Goal: Task Accomplishment & Management: Manage account settings

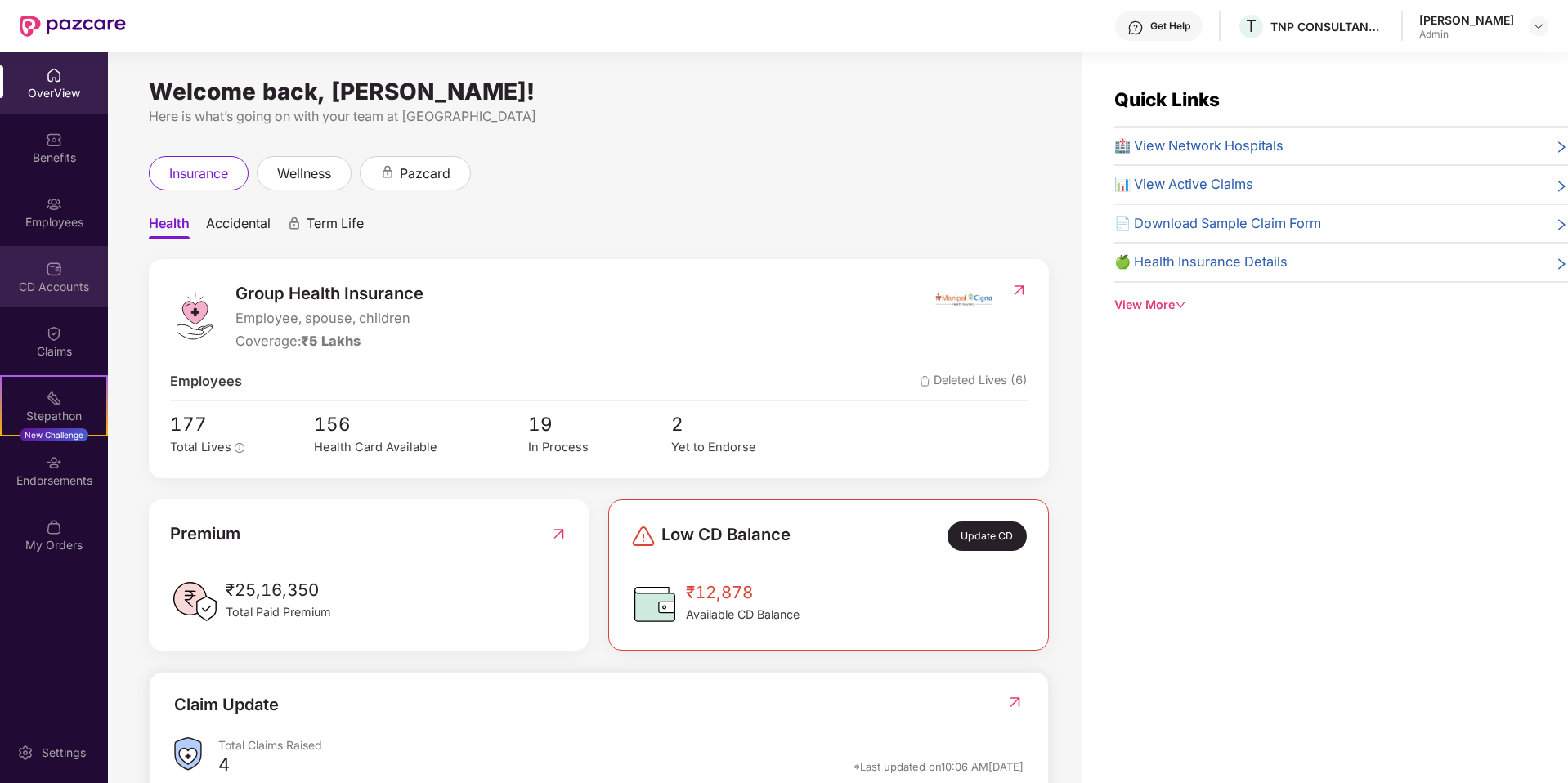
click at [8, 286] on div "CD Accounts" at bounding box center [54, 287] width 108 height 16
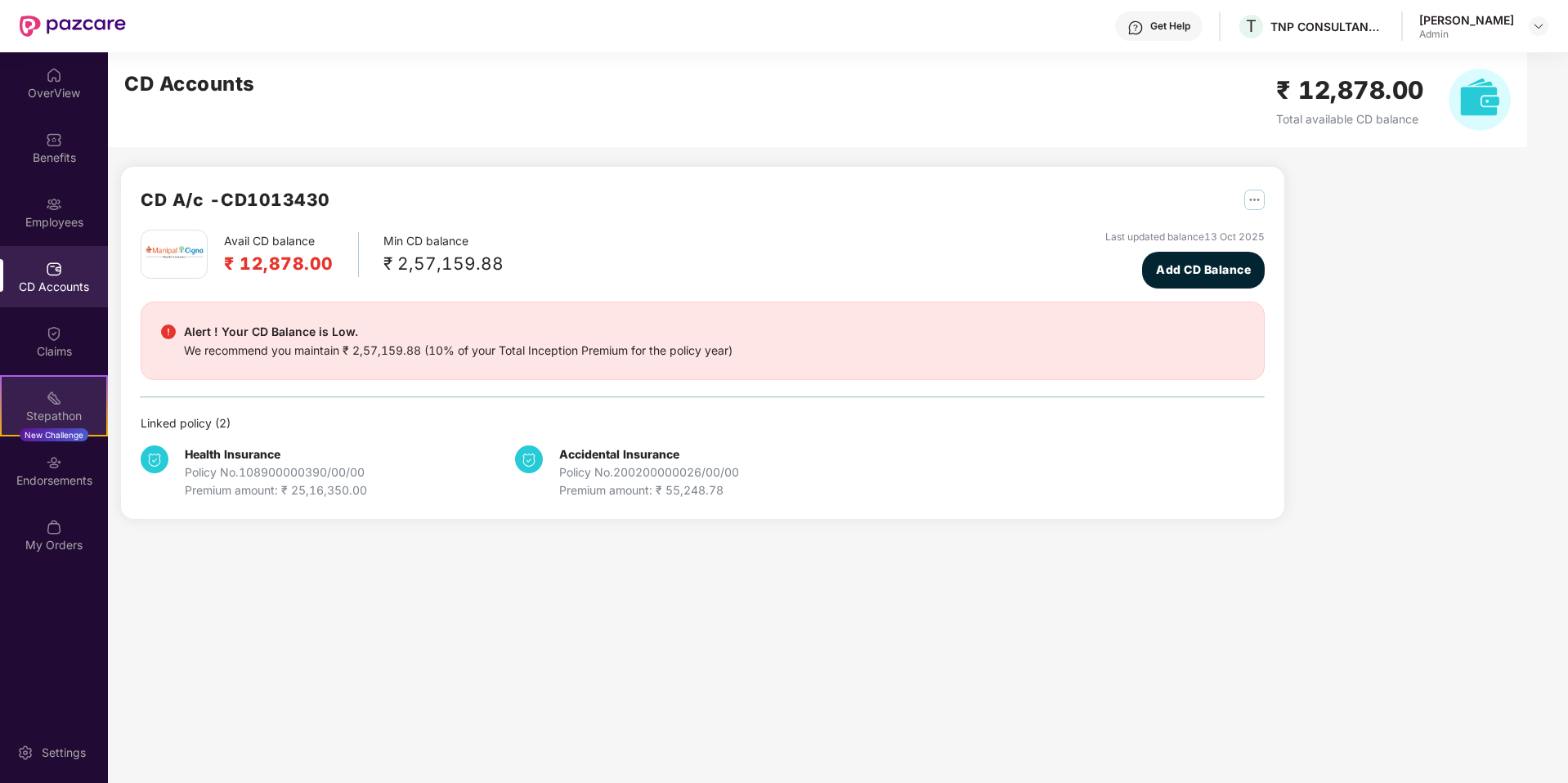
click at [49, 415] on div "Stepathon" at bounding box center [54, 416] width 104 height 16
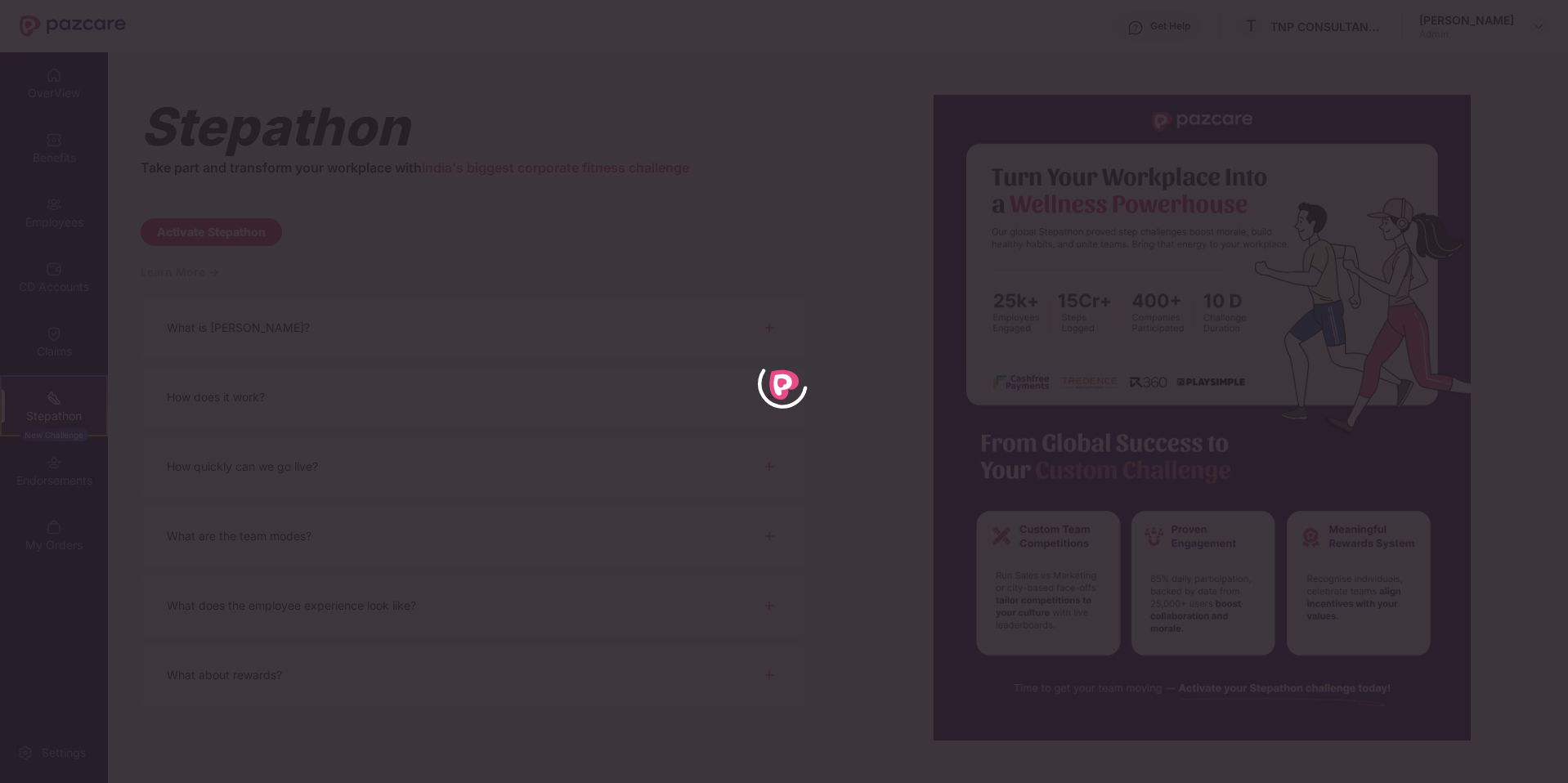
click at [669, 224] on div at bounding box center [784, 392] width 1568 height 783
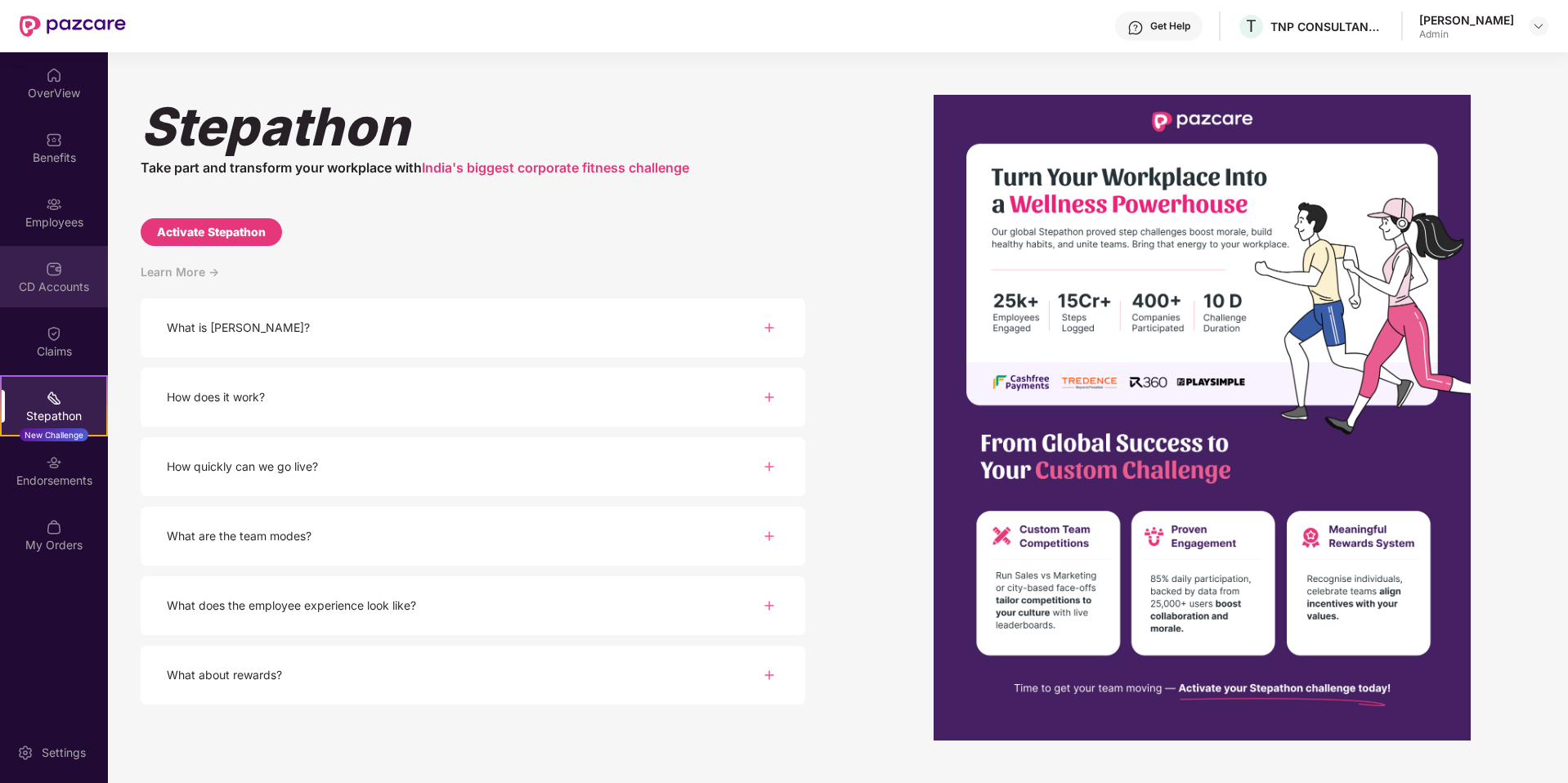
click at [51, 264] on img at bounding box center [54, 269] width 16 height 16
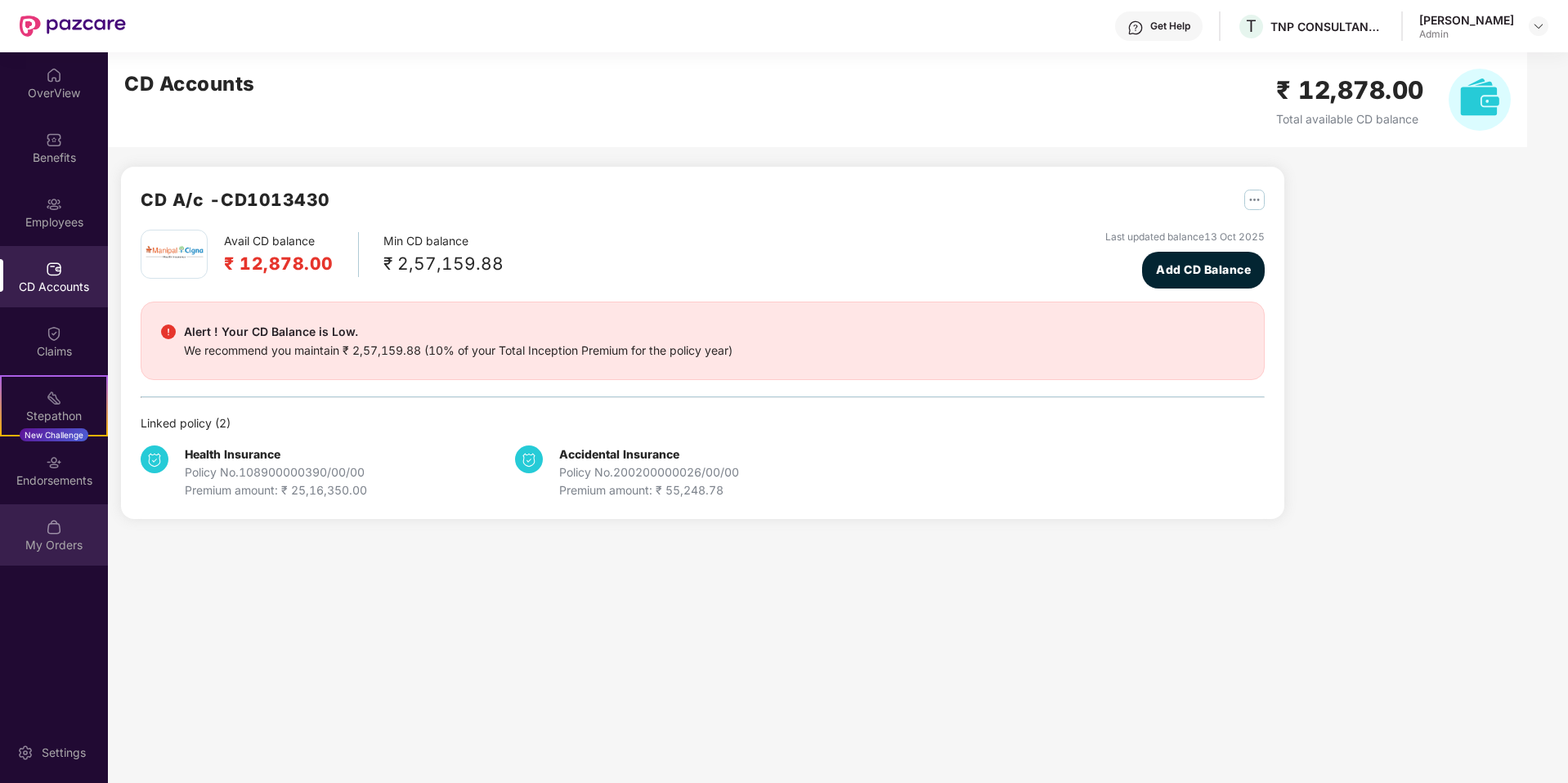
click at [60, 538] on div "My Orders" at bounding box center [54, 546] width 108 height 16
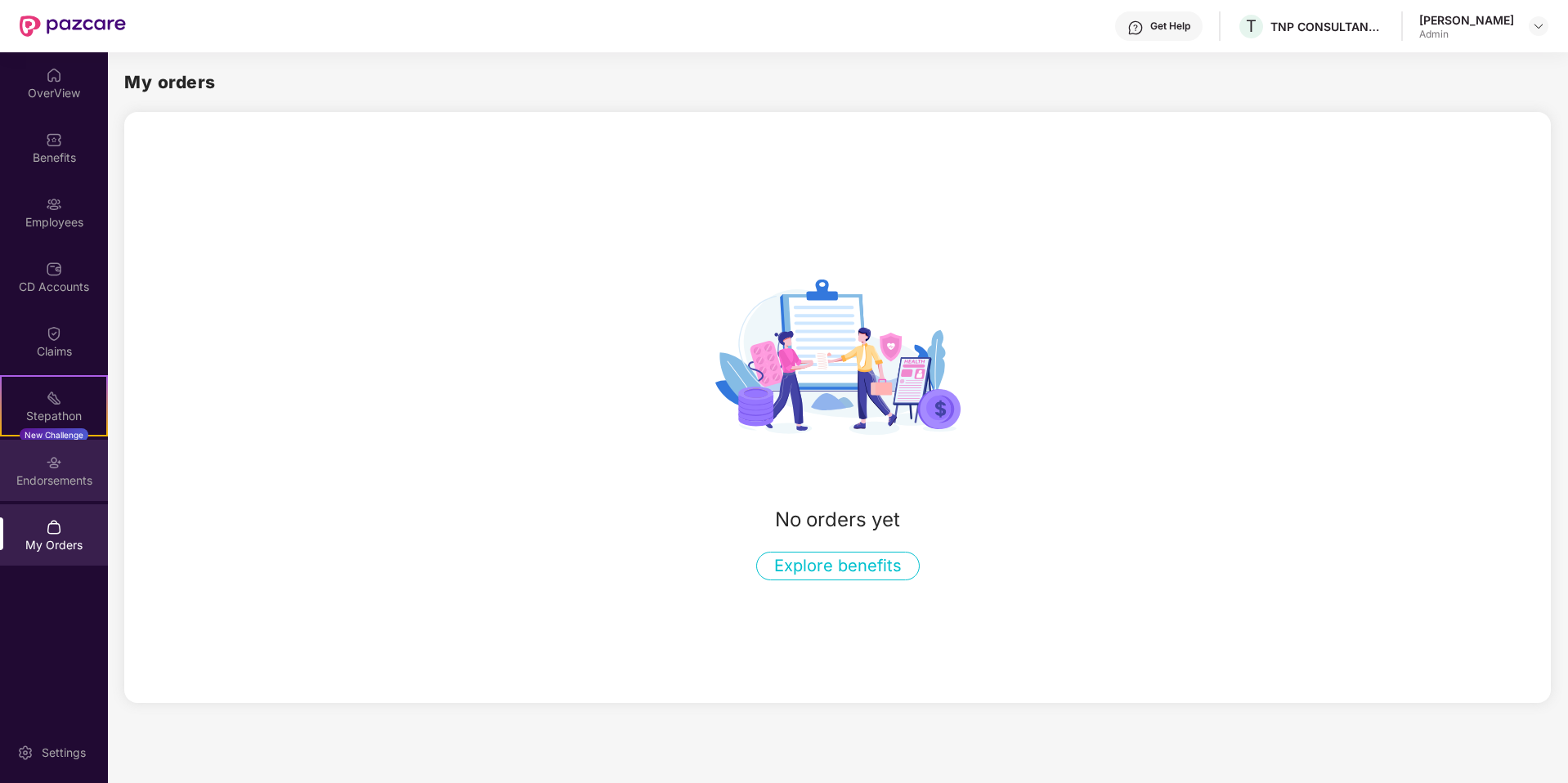
click at [80, 477] on div "Endorsements" at bounding box center [54, 481] width 108 height 16
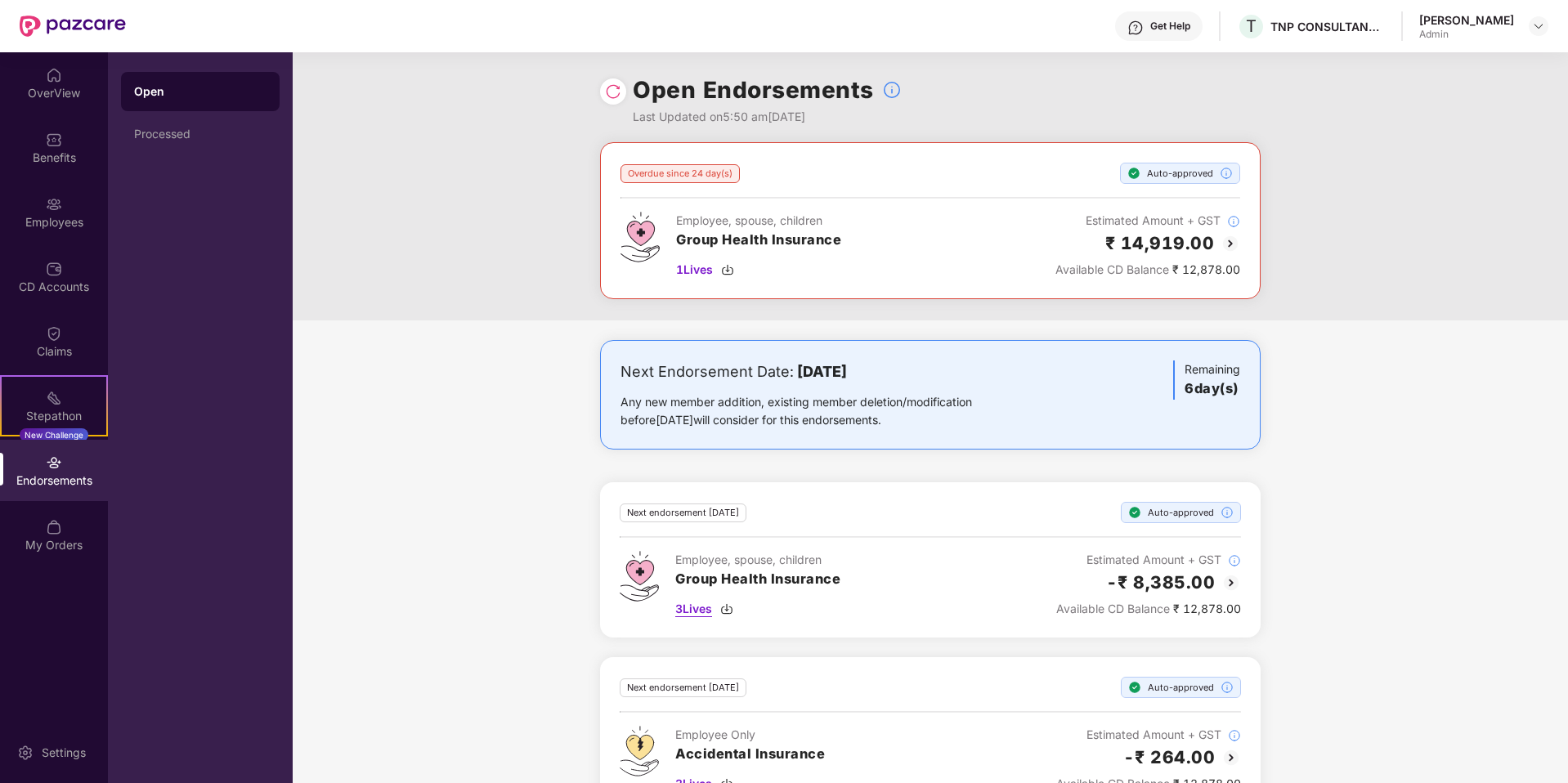
click at [730, 613] on img at bounding box center [726, 609] width 13 height 13
click at [54, 268] on img at bounding box center [54, 269] width 16 height 16
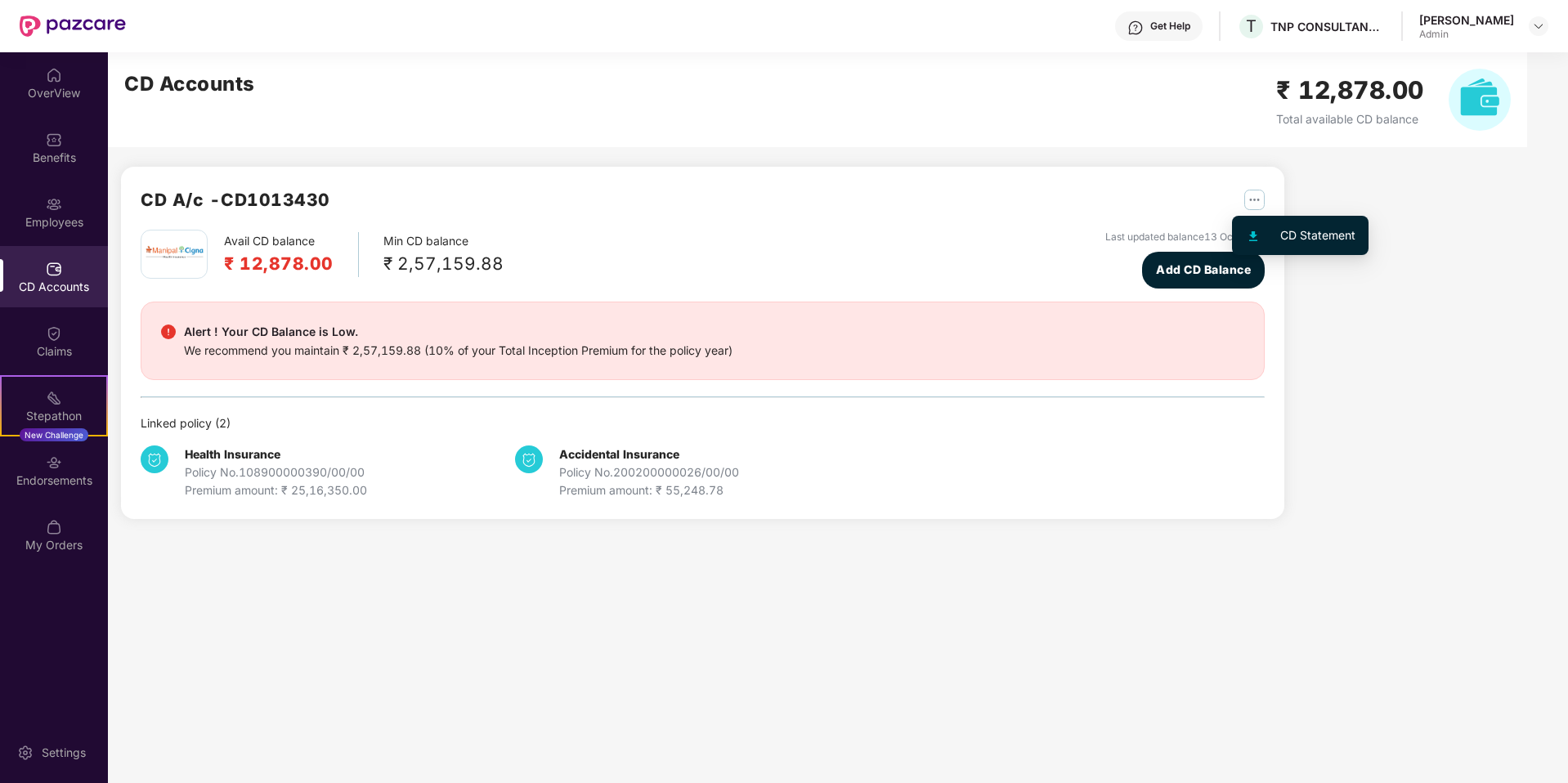
click at [1251, 198] on img "button" at bounding box center [1254, 199] width 20 height 20
click at [1273, 227] on div at bounding box center [1263, 236] width 35 height 18
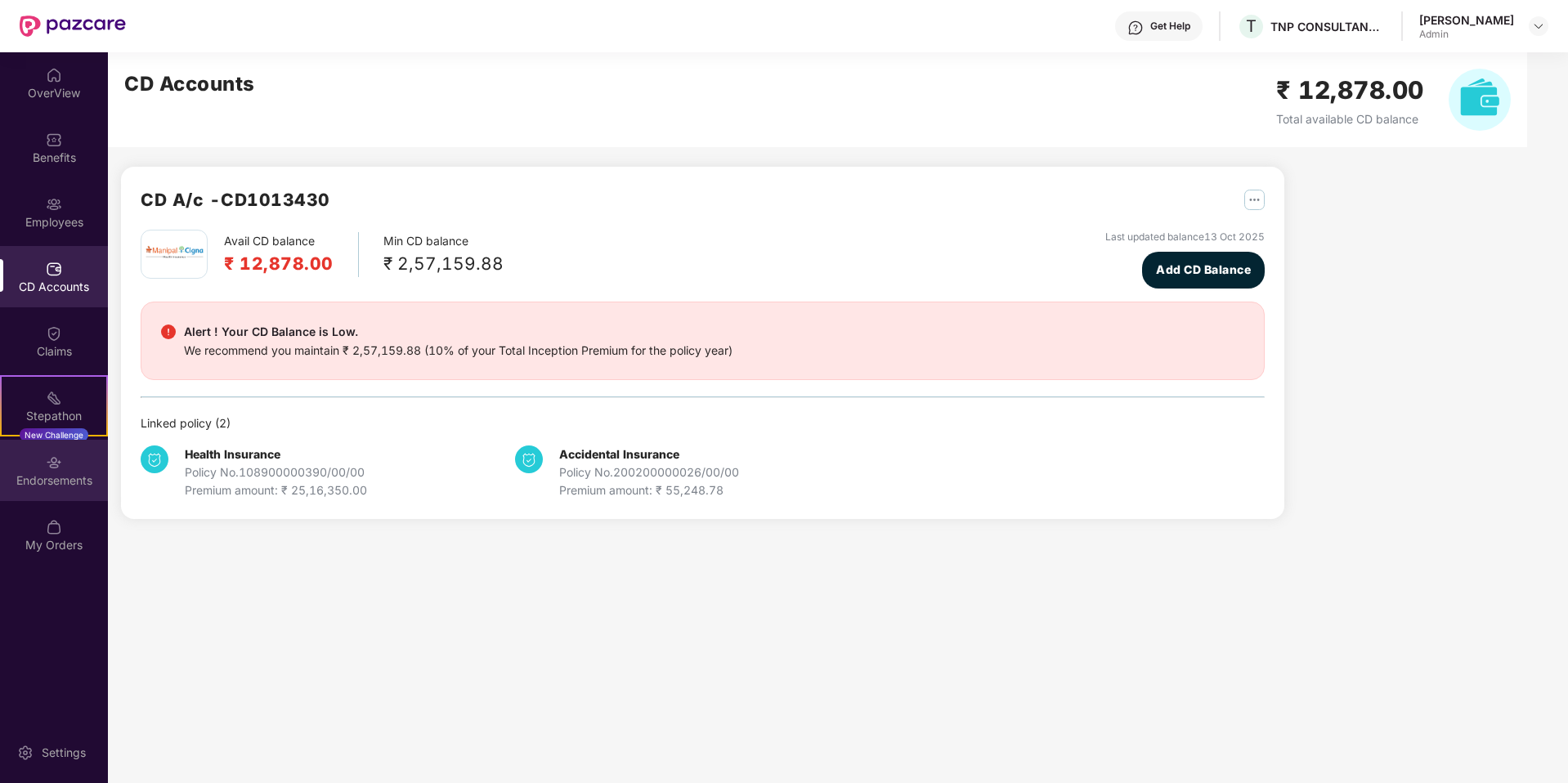
click at [54, 458] on img at bounding box center [54, 462] width 16 height 16
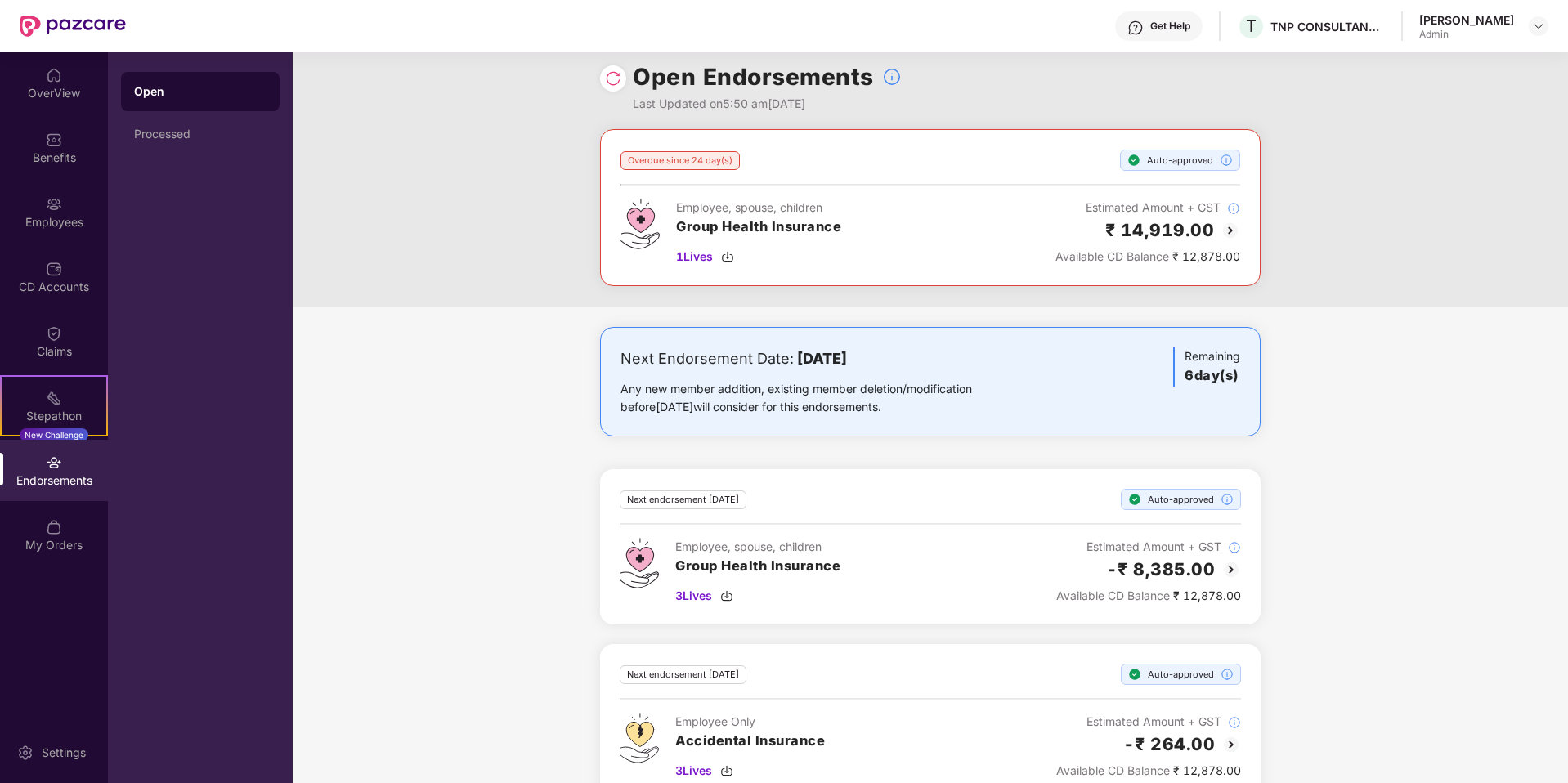
scroll to position [49, 0]
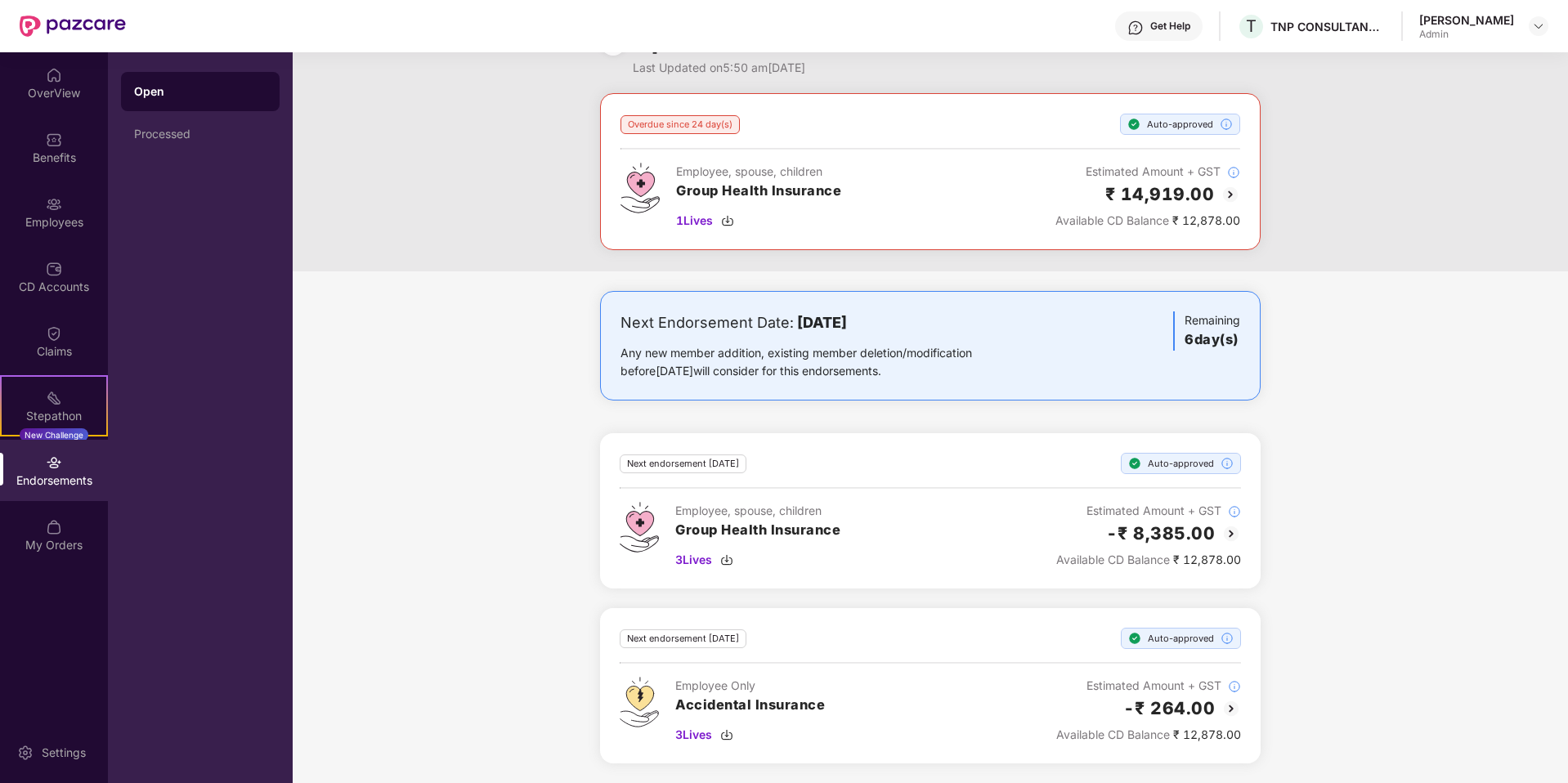
click at [388, 368] on div "Next Endorsement Date: 21 October 2025 Any new member addition, existing member…" at bounding box center [931, 538] width 1275 height 492
click at [38, 224] on div "Employees" at bounding box center [54, 222] width 108 height 16
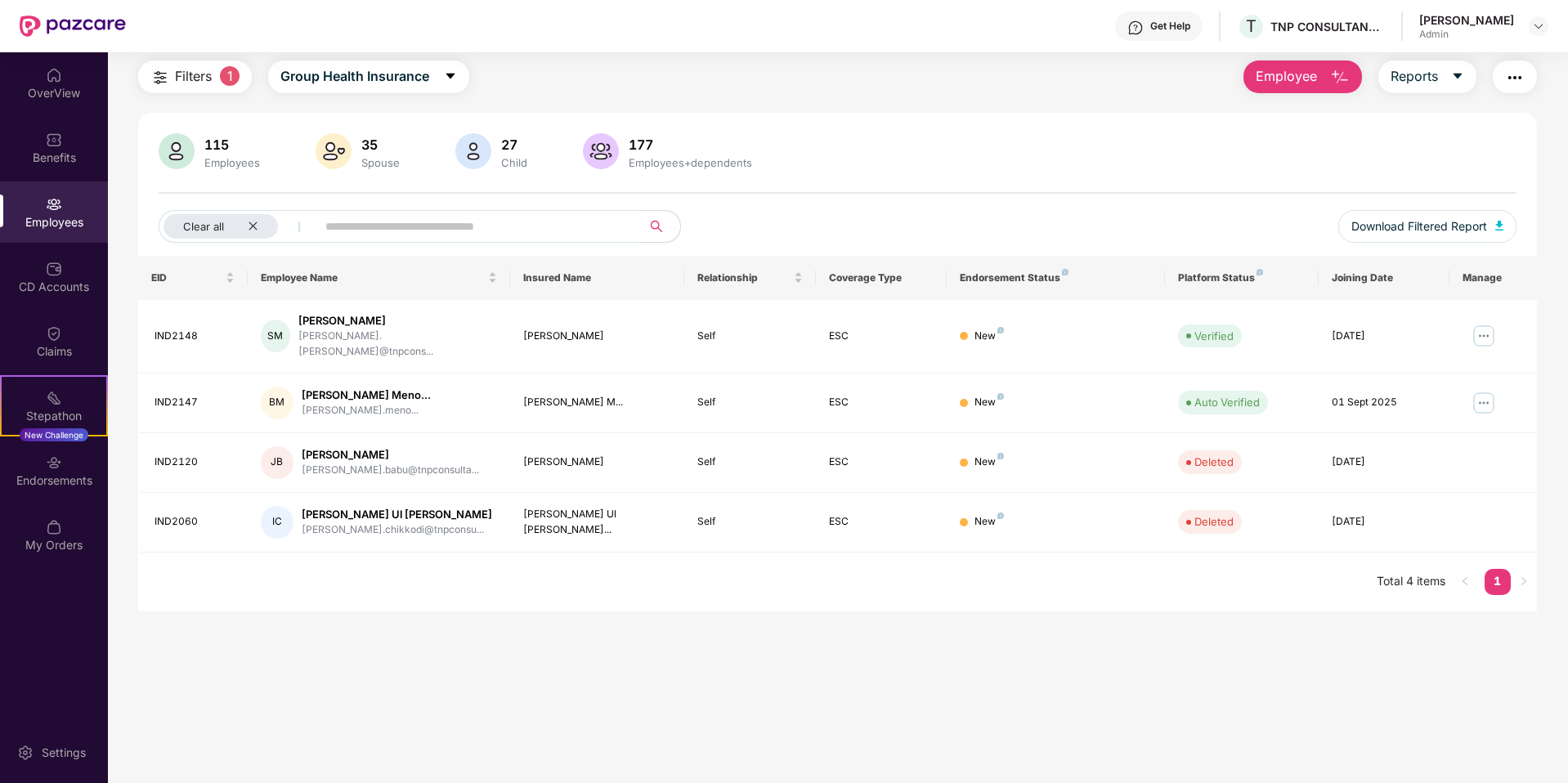
click at [393, 234] on input "text" at bounding box center [471, 227] width 293 height 25
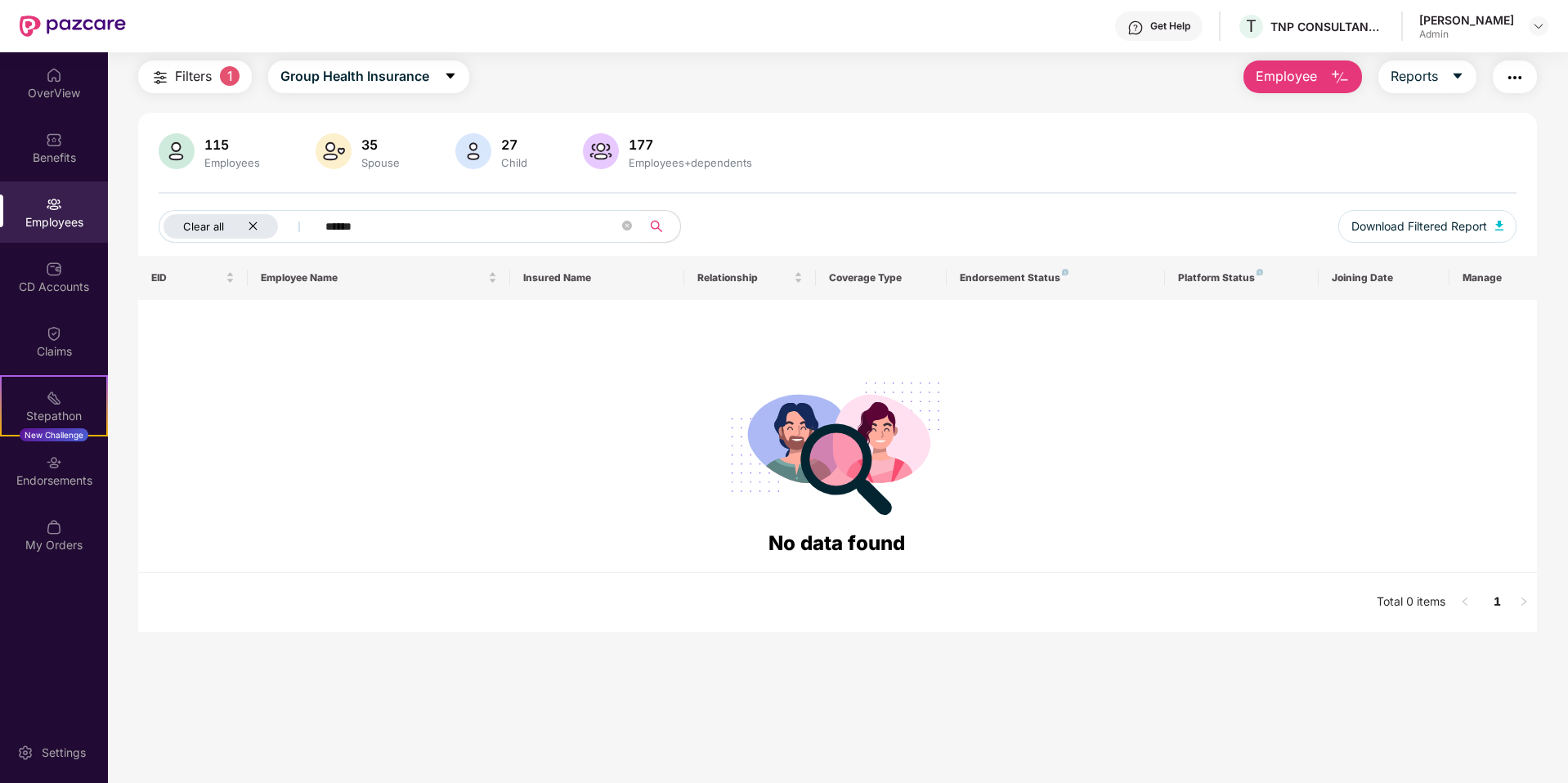
click at [259, 229] on div "Clear all" at bounding box center [220, 227] width 114 height 25
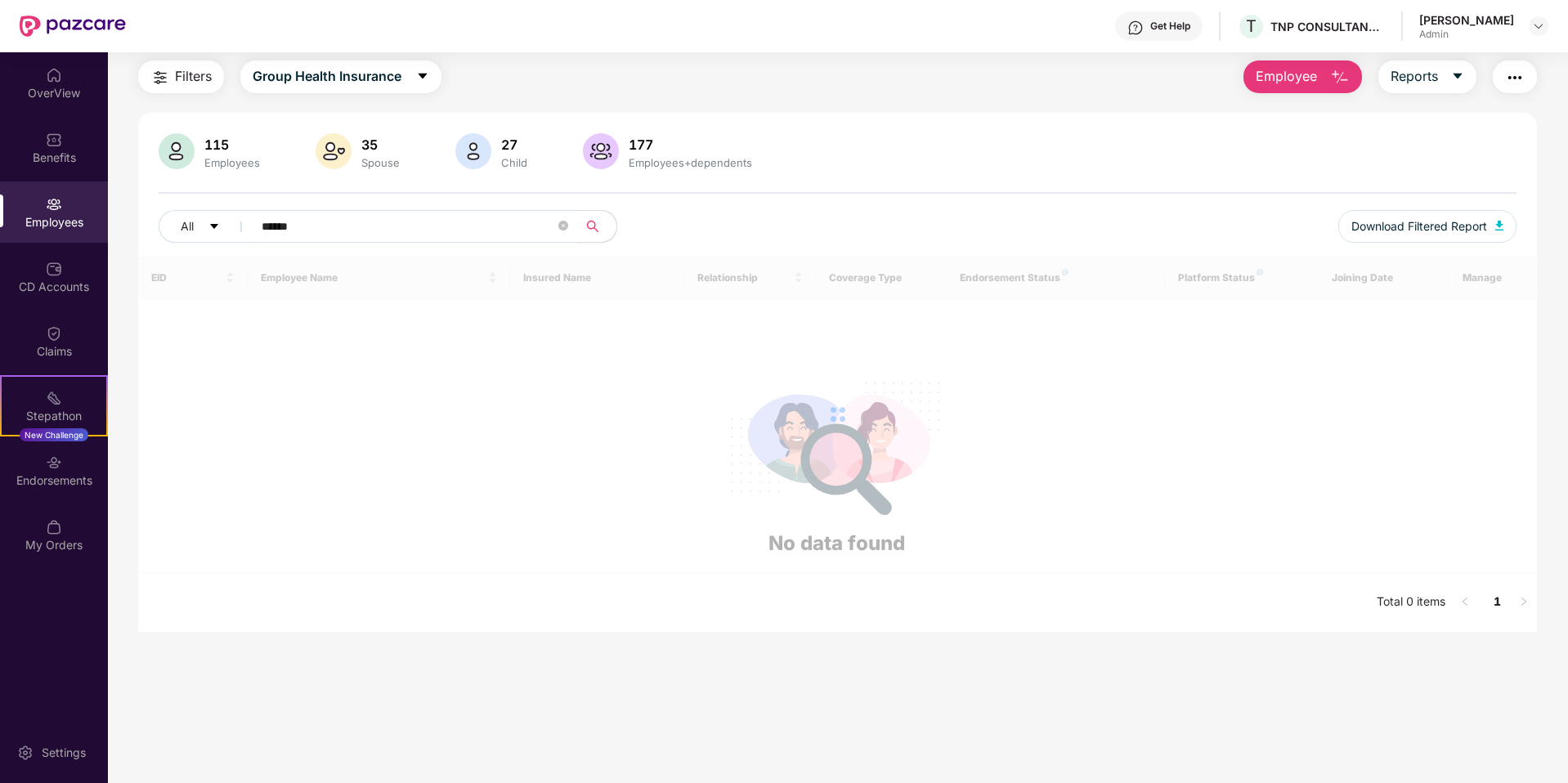
click at [336, 227] on input "******" at bounding box center [407, 227] width 293 height 25
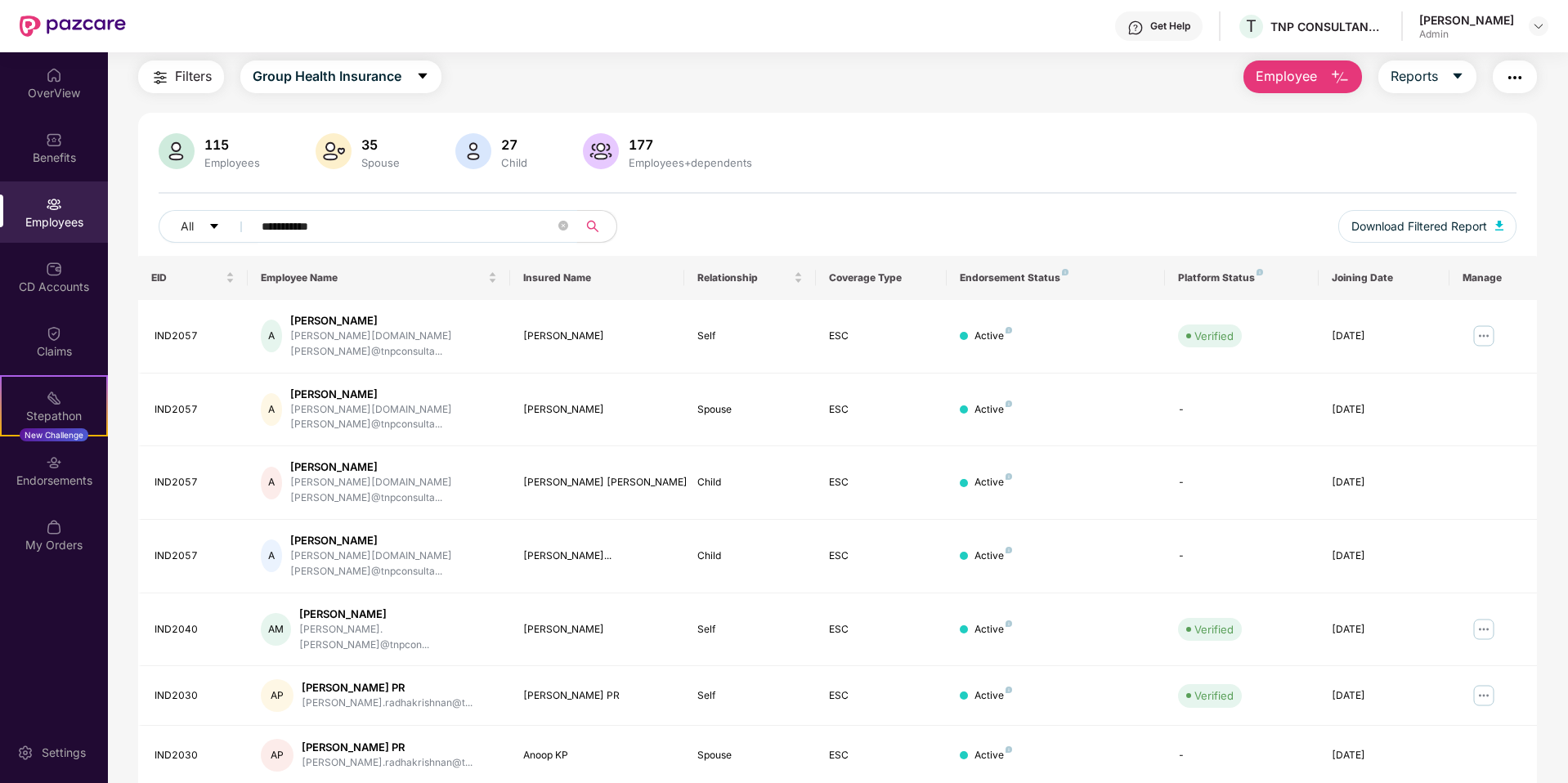
type input "**********"
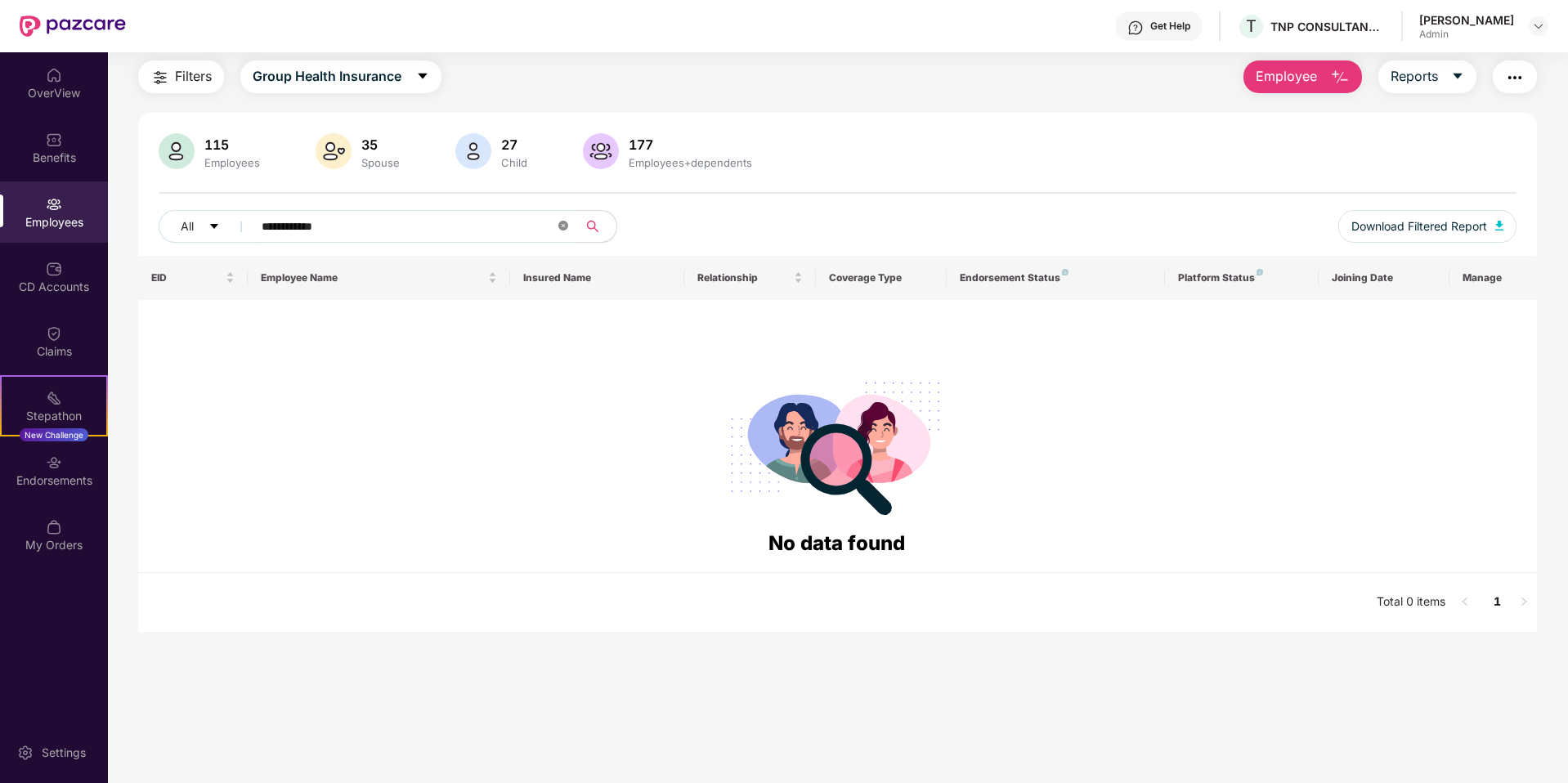
click at [567, 227] on icon "close-circle" at bounding box center [563, 225] width 10 height 10
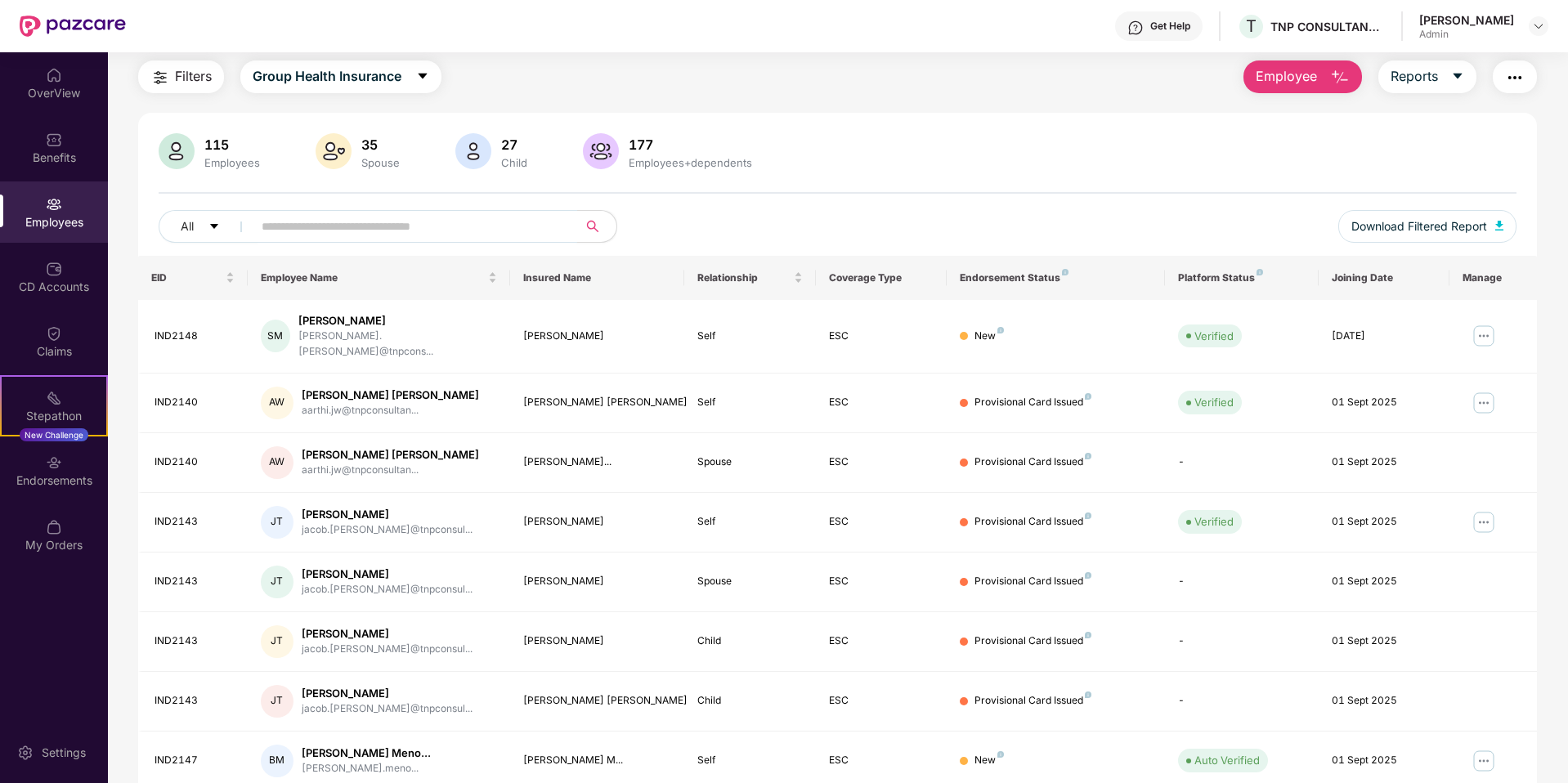
click at [271, 225] on input "text" at bounding box center [407, 227] width 293 height 25
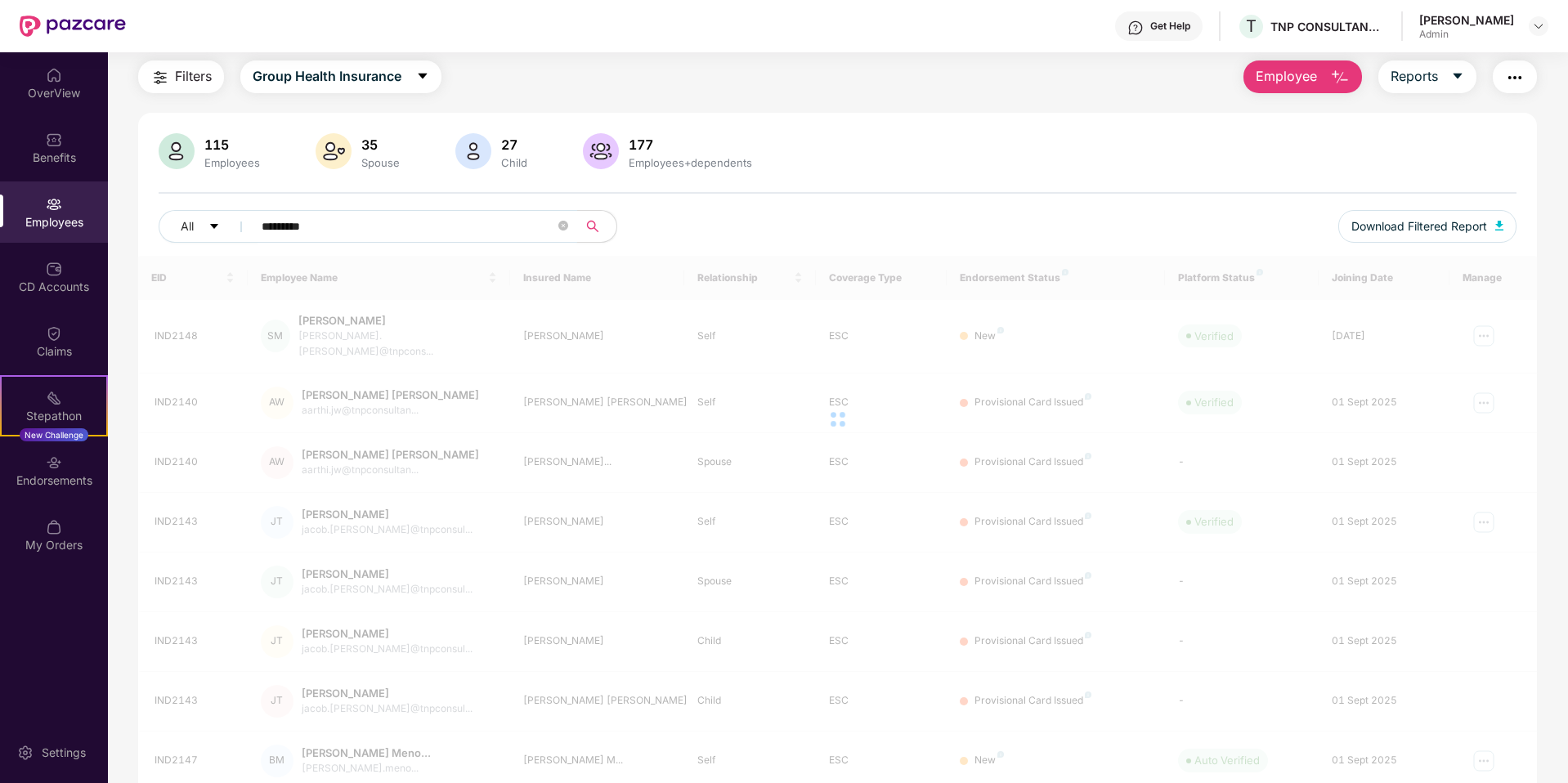
type input "*********"
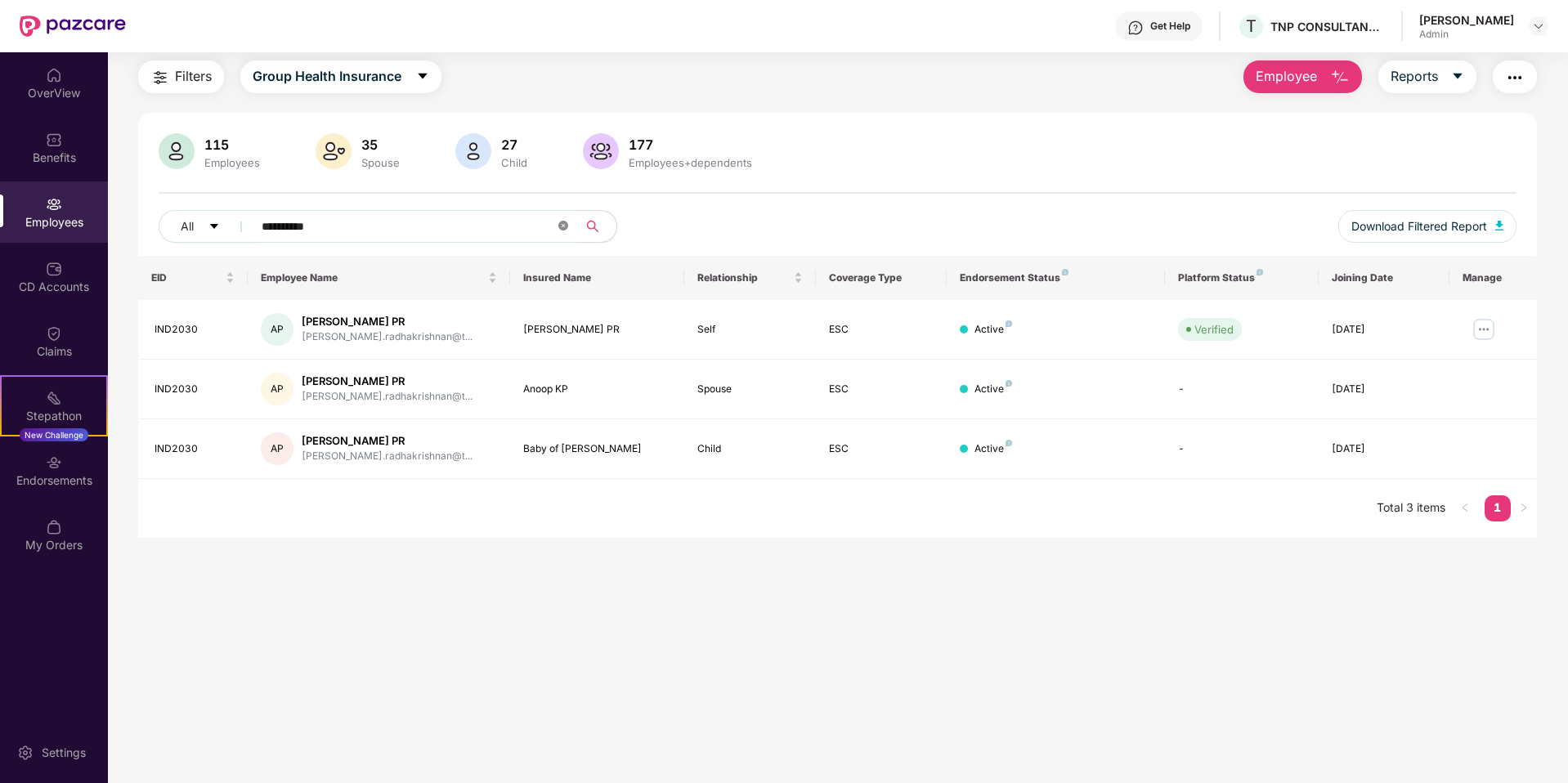
click at [567, 225] on icon "close-circle" at bounding box center [563, 225] width 10 height 10
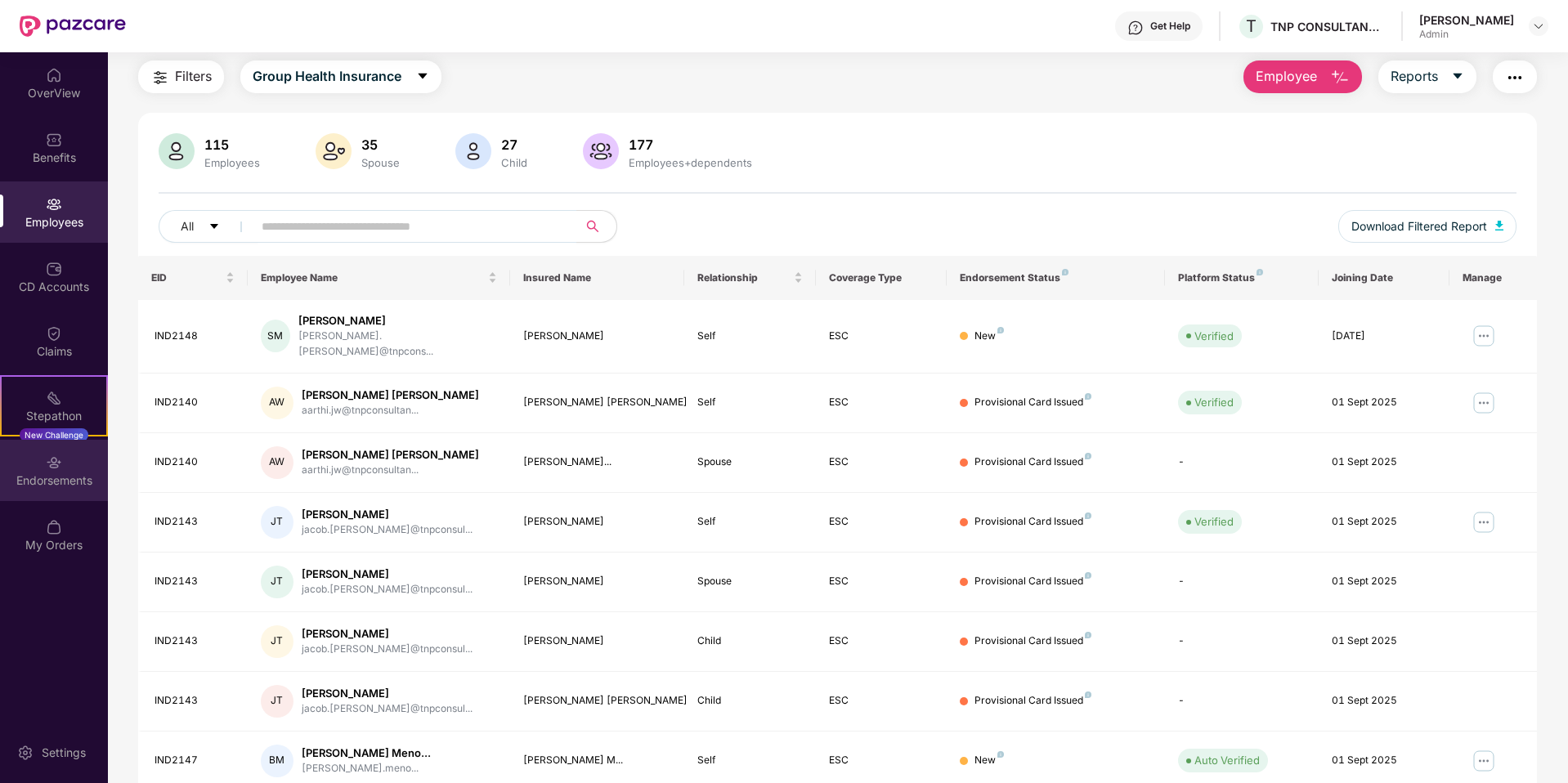
click at [58, 469] on img at bounding box center [54, 462] width 16 height 16
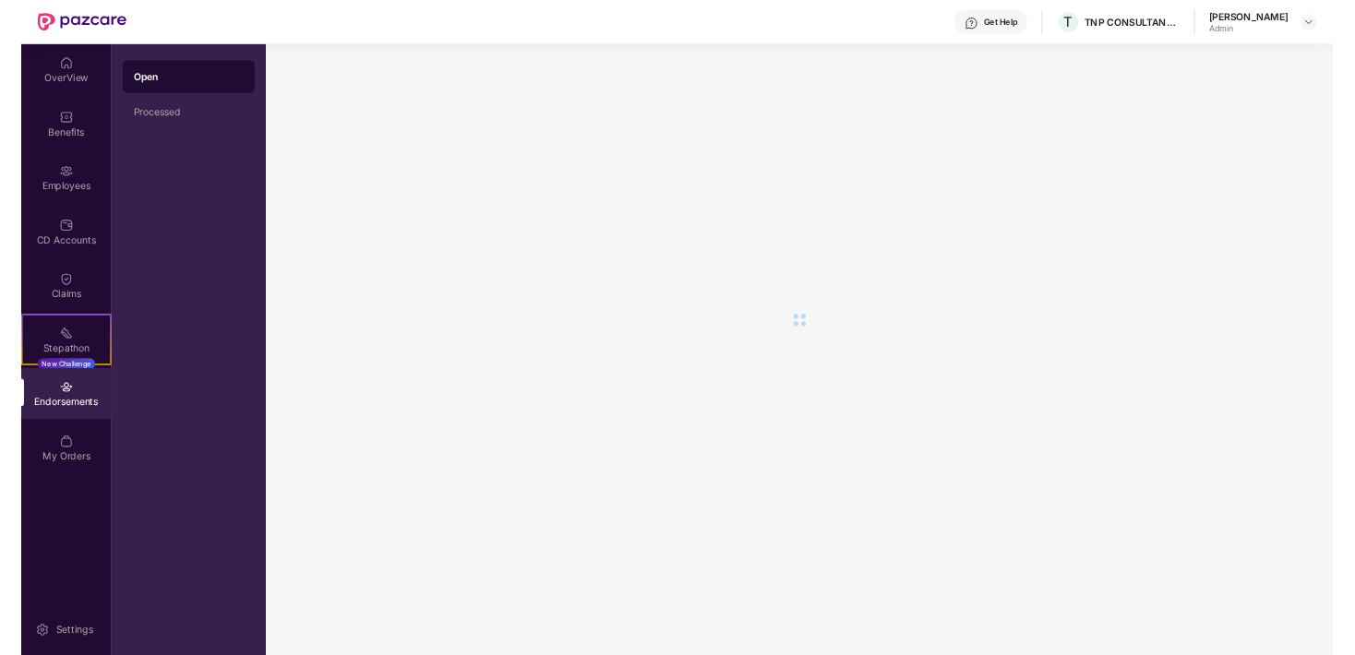
scroll to position [0, 0]
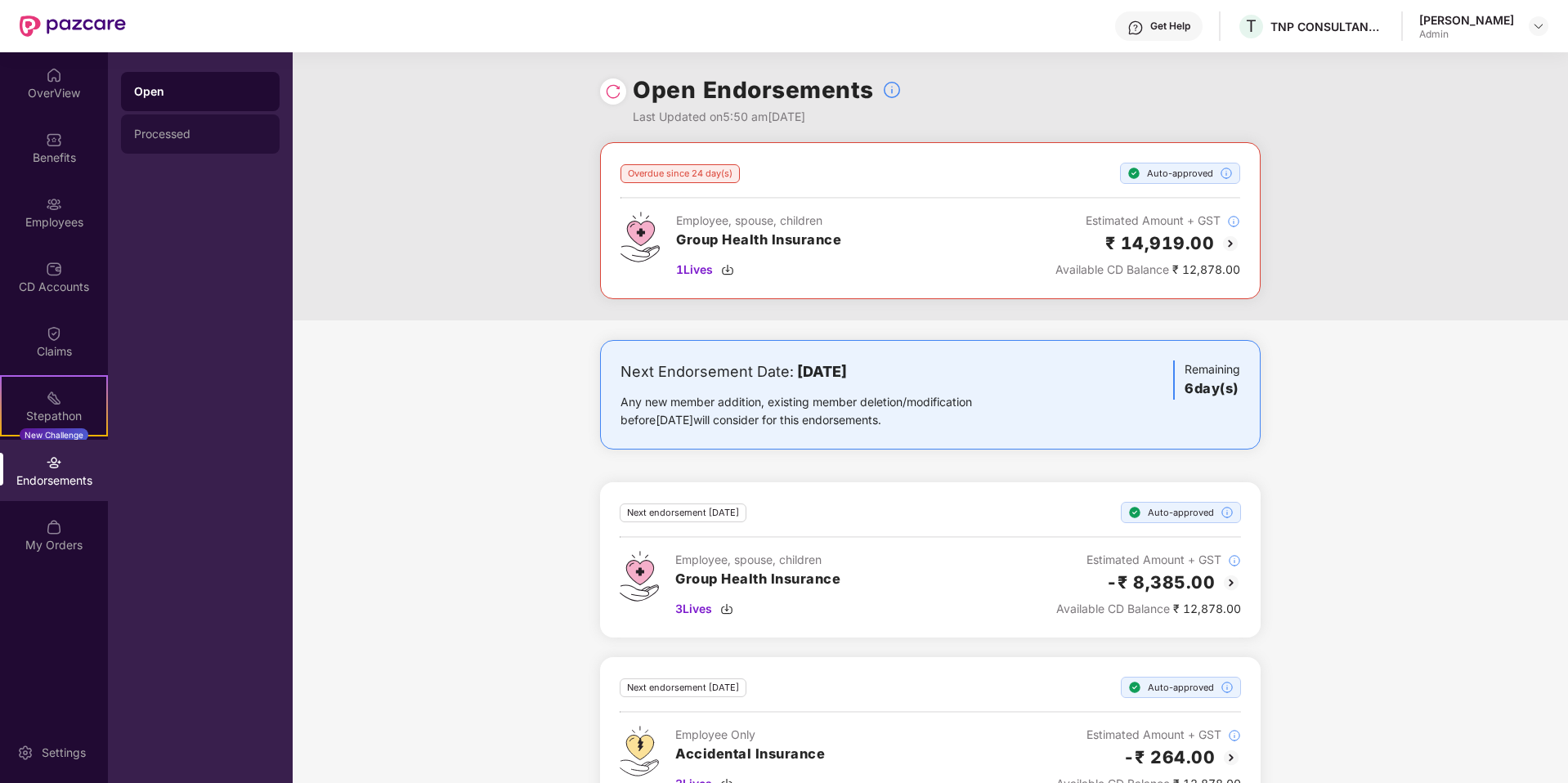
click at [143, 138] on div "Processed" at bounding box center [200, 134] width 133 height 13
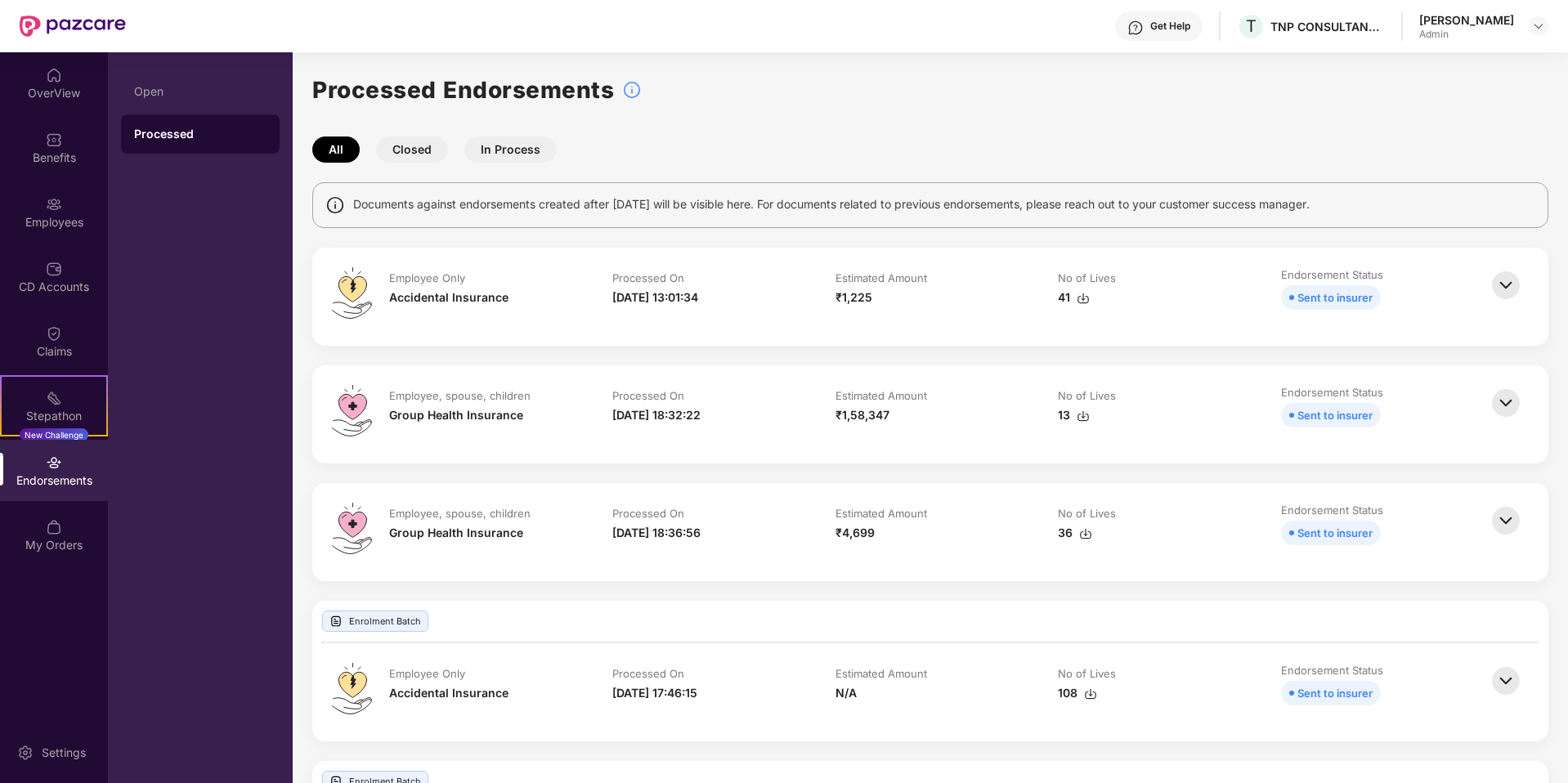
click at [1086, 417] on img at bounding box center [1083, 416] width 13 height 13
click at [1083, 299] on img at bounding box center [1083, 298] width 13 height 13
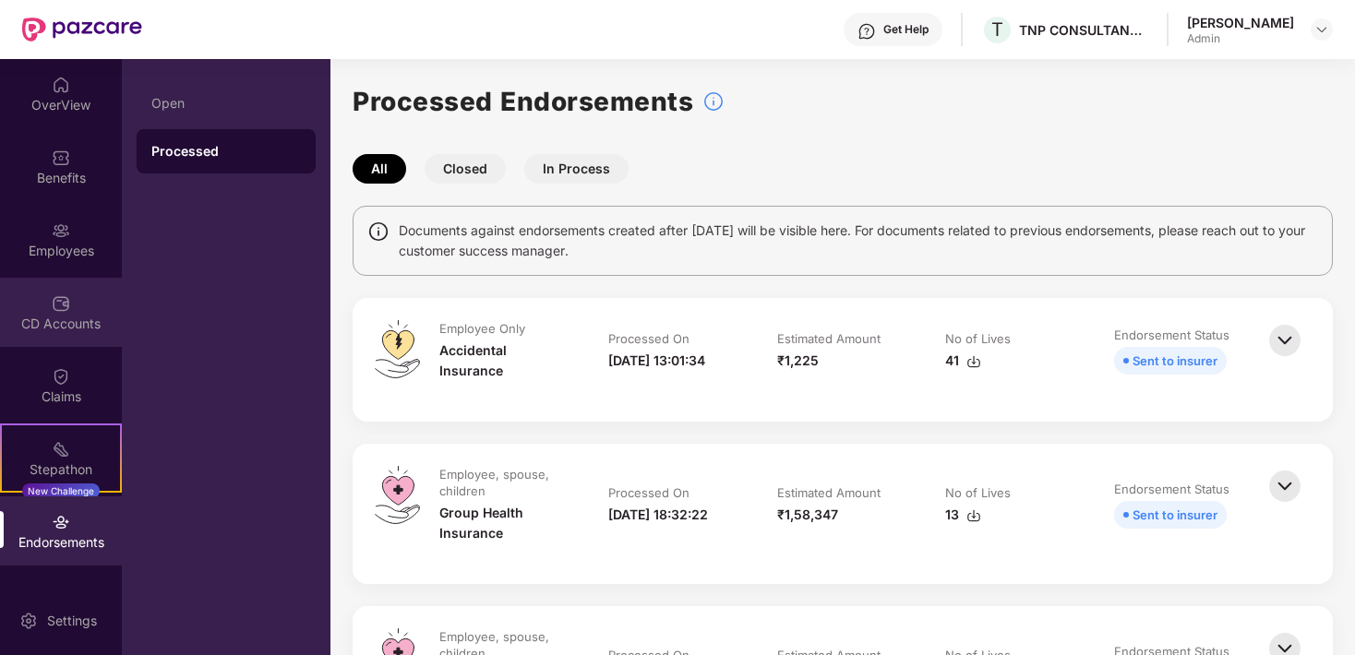
click at [59, 299] on img at bounding box center [61, 304] width 18 height 18
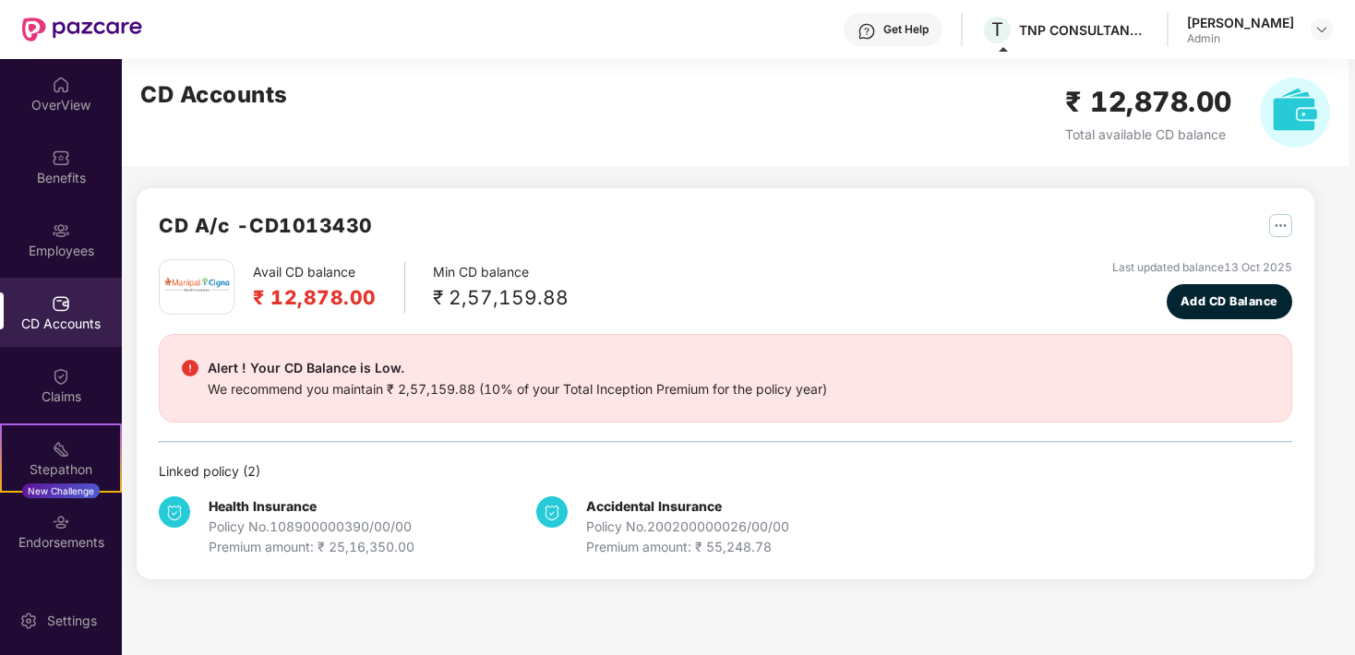
click at [39, 311] on div "CD Accounts" at bounding box center [61, 312] width 122 height 69
click at [34, 253] on div "Employees" at bounding box center [61, 251] width 122 height 18
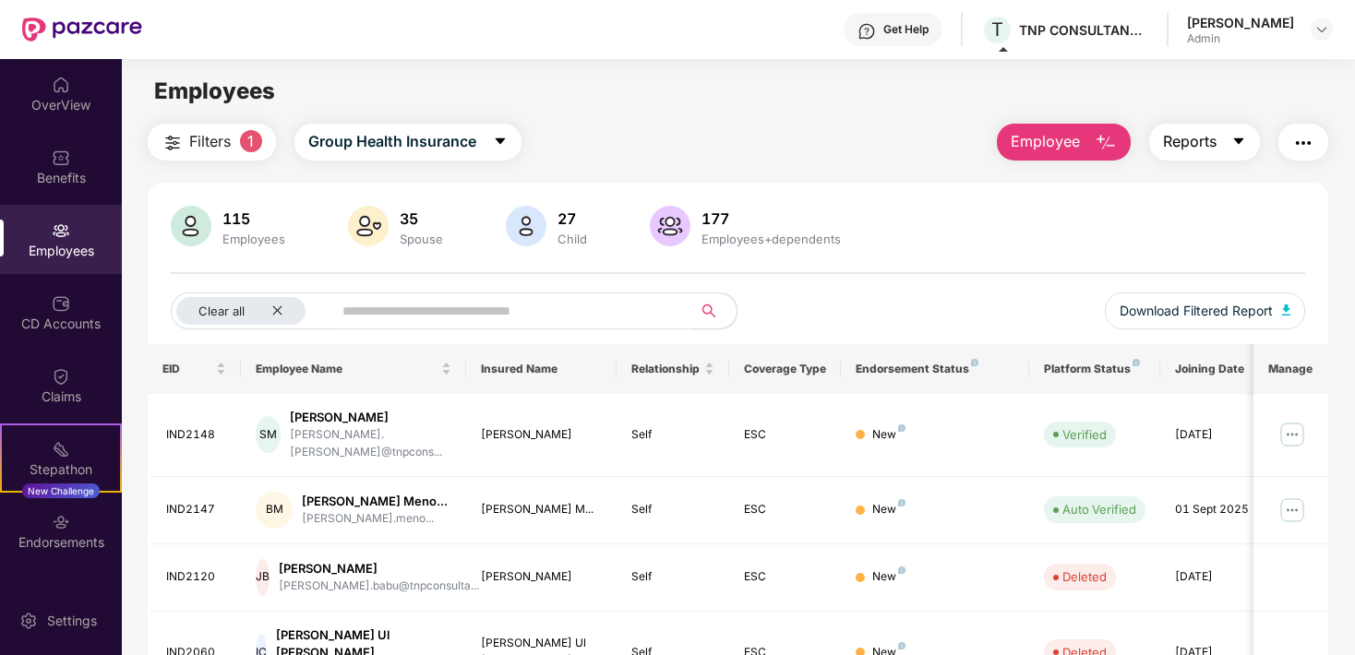
click at [1209, 140] on span "Reports" at bounding box center [1190, 141] width 54 height 23
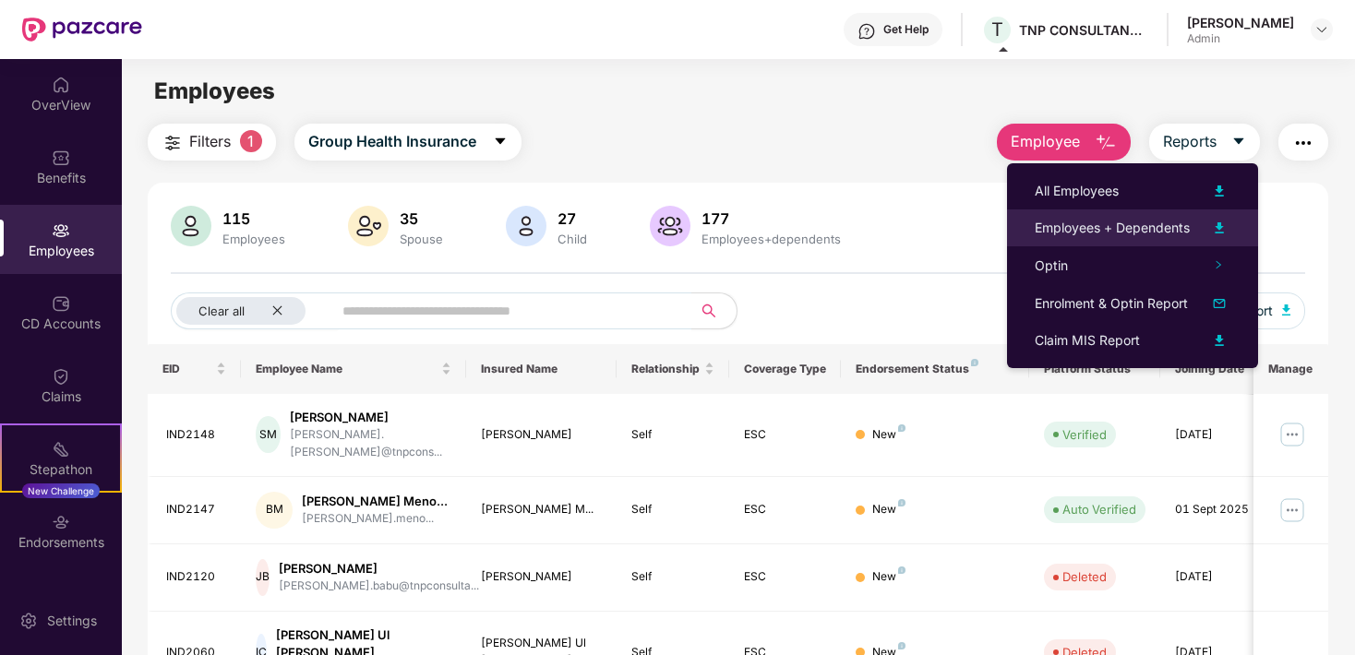
click at [1221, 228] on img at bounding box center [1220, 228] width 22 height 22
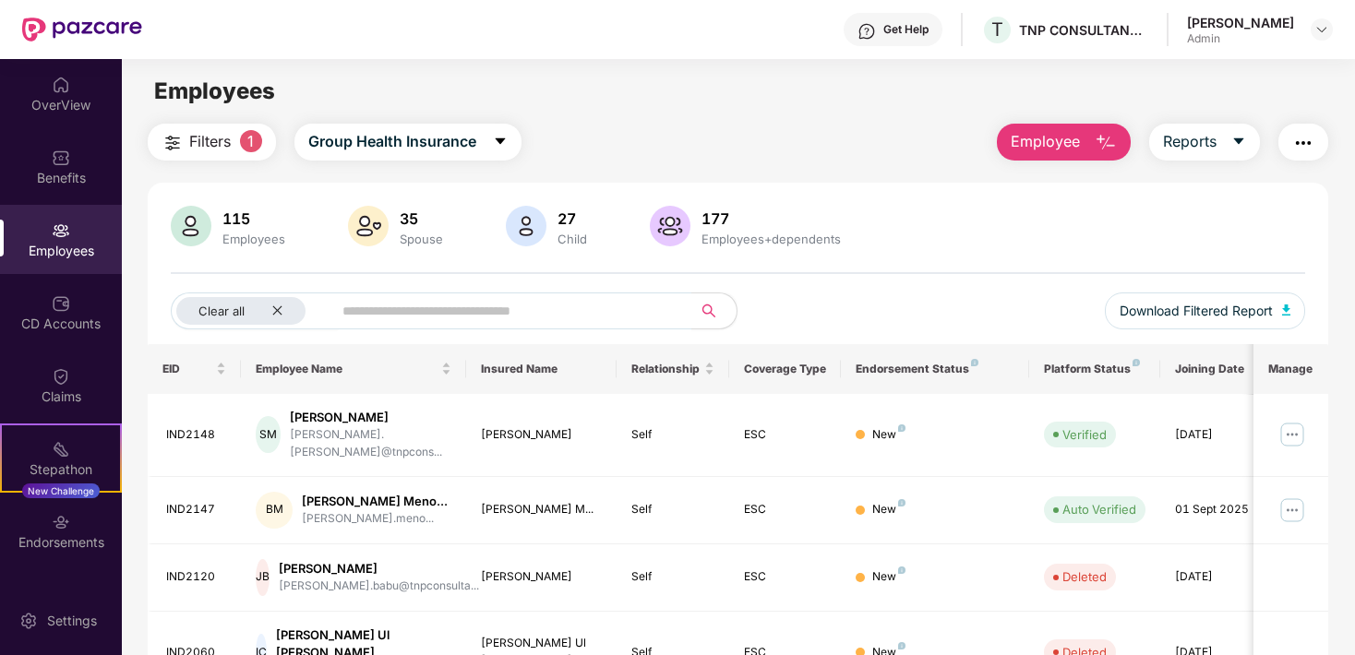
click at [254, 234] on div "Employees" at bounding box center [254, 239] width 70 height 15
click at [277, 311] on icon "close" at bounding box center [276, 311] width 9 height 9
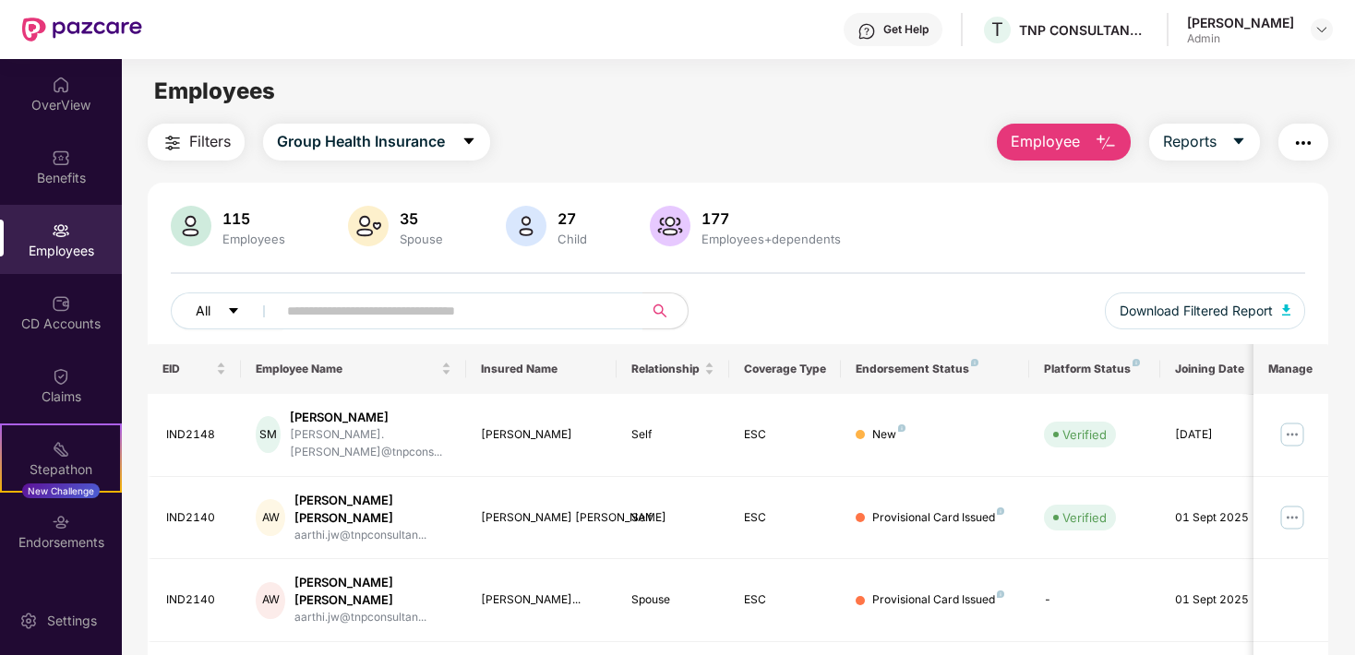
click at [233, 310] on icon "caret-down" at bounding box center [233, 311] width 9 height 6
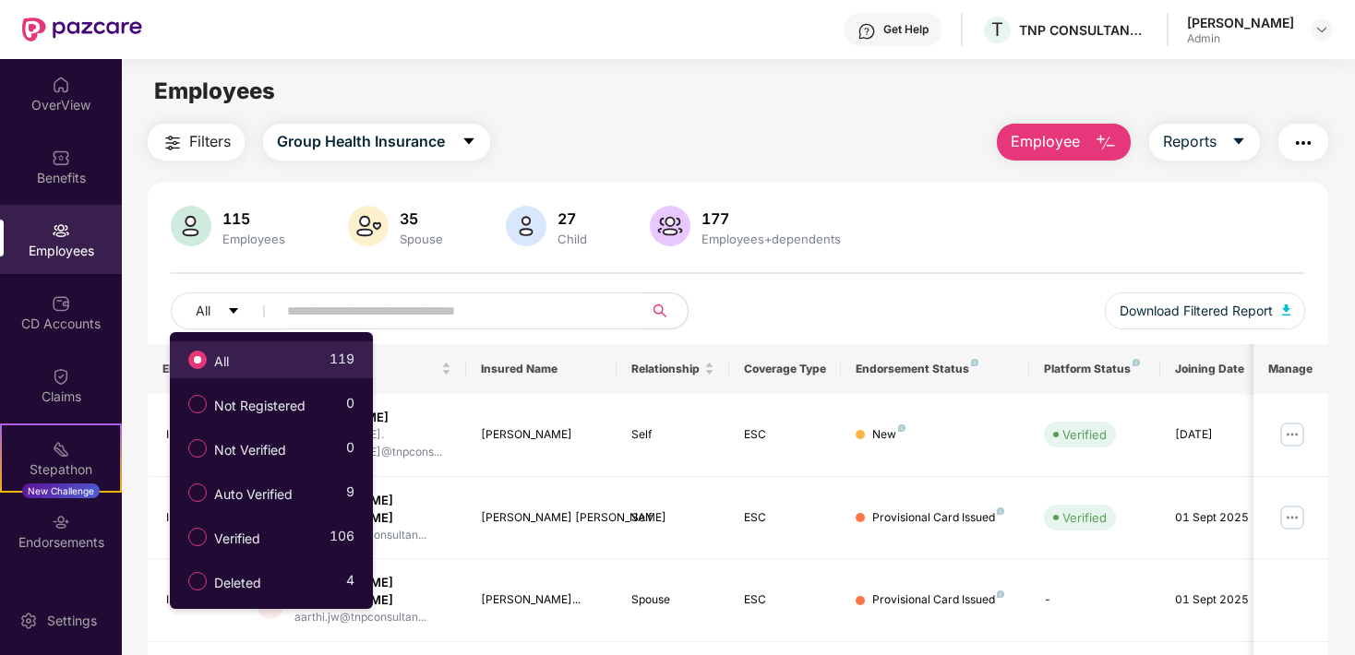
click at [228, 357] on span "All" at bounding box center [222, 362] width 30 height 20
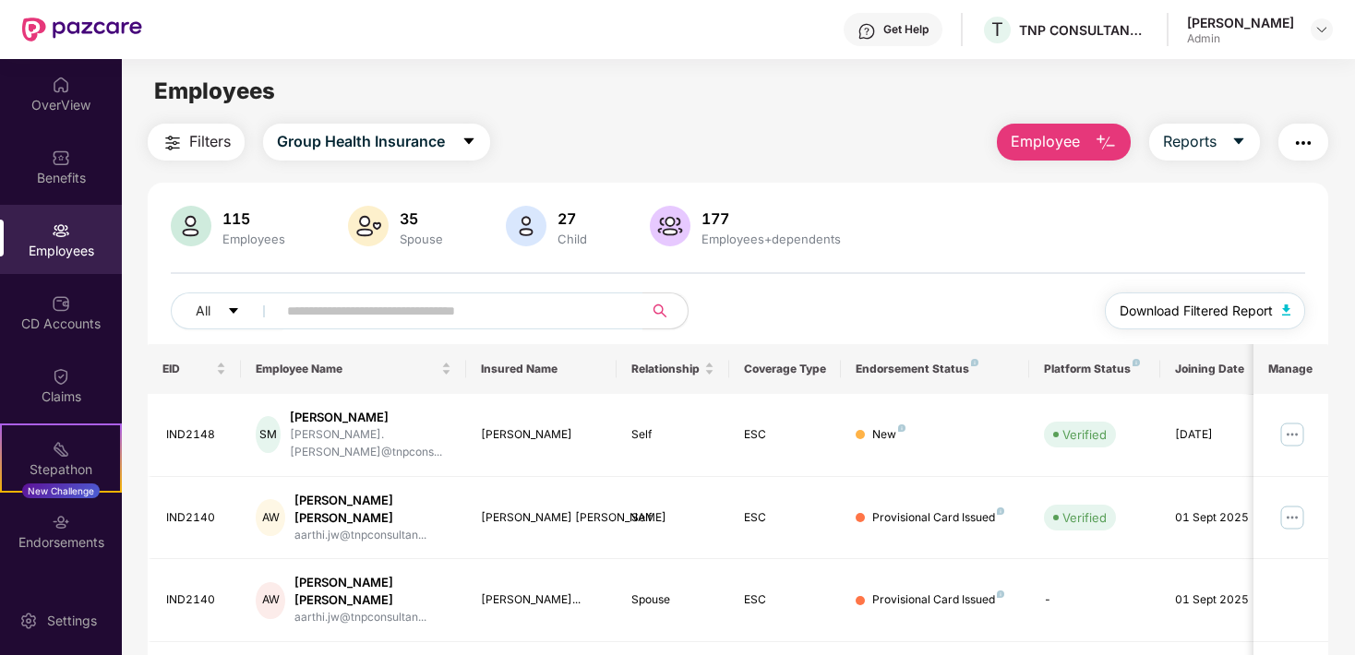
click at [1287, 316] on button "Download Filtered Report" at bounding box center [1205, 311] width 201 height 37
click at [78, 534] on div "Endorsements" at bounding box center [61, 543] width 122 height 18
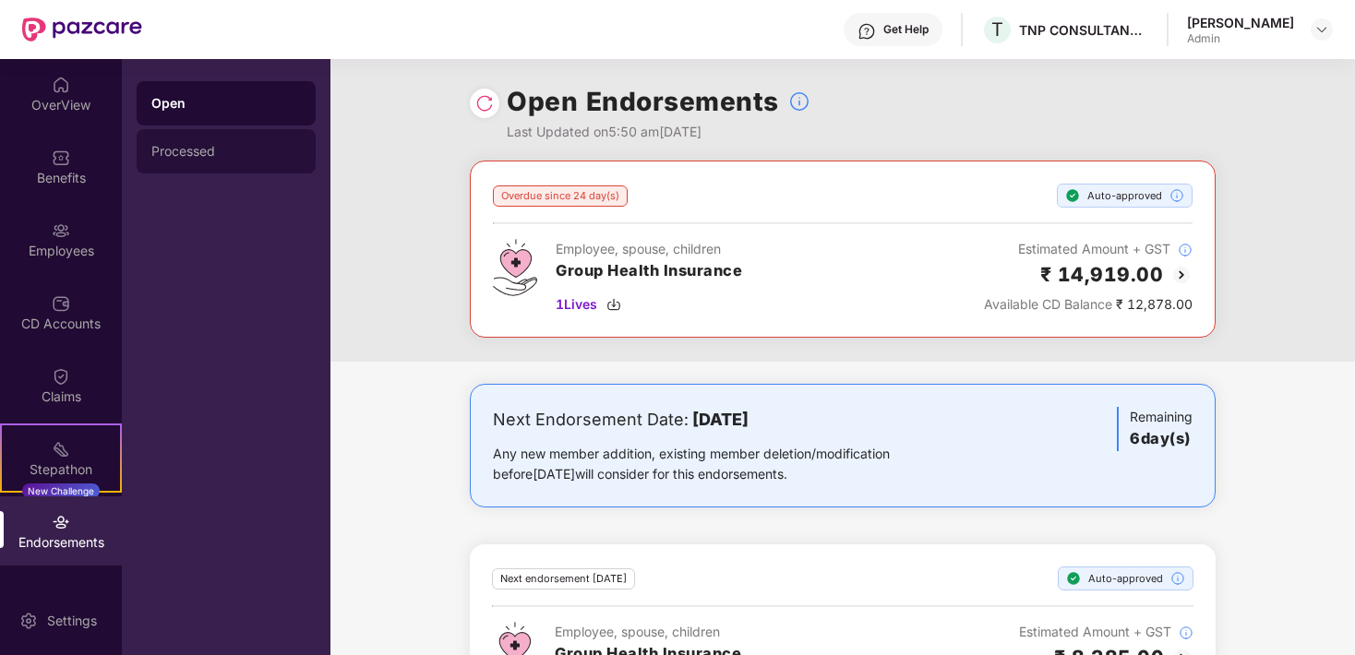
click at [249, 157] on div "Processed" at bounding box center [226, 151] width 150 height 15
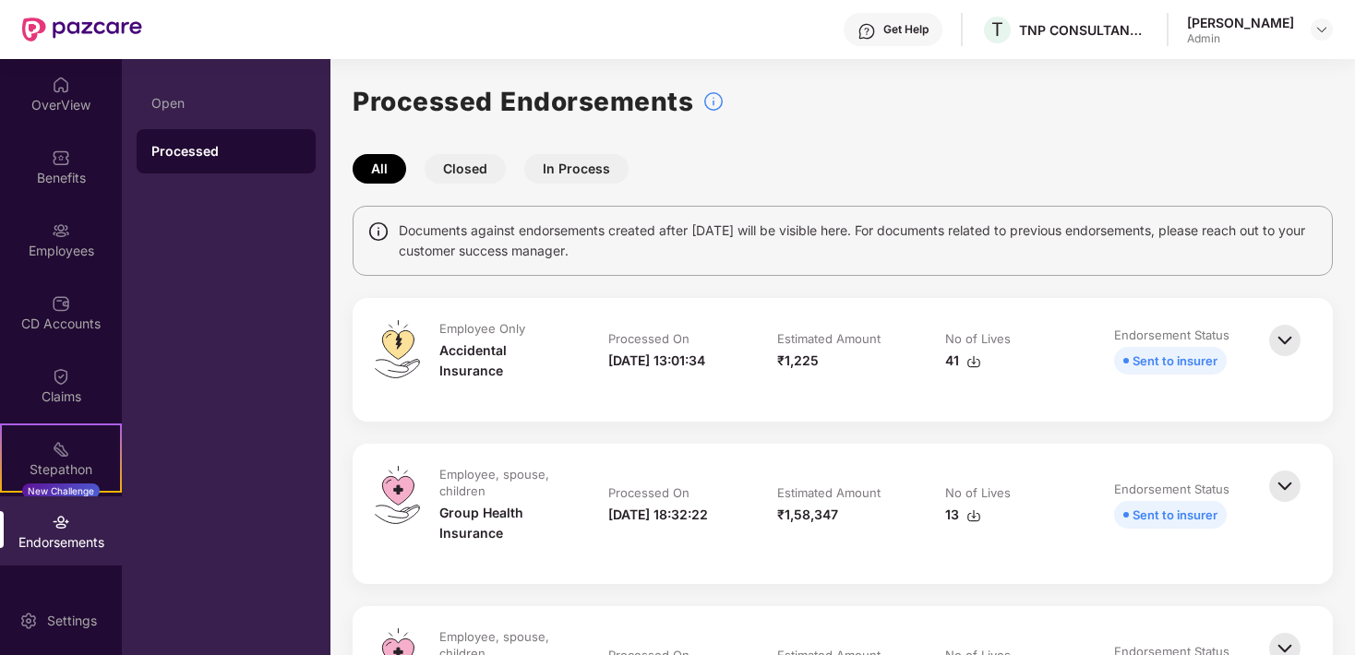
click at [568, 169] on button "In Process" at bounding box center [576, 169] width 104 height 30
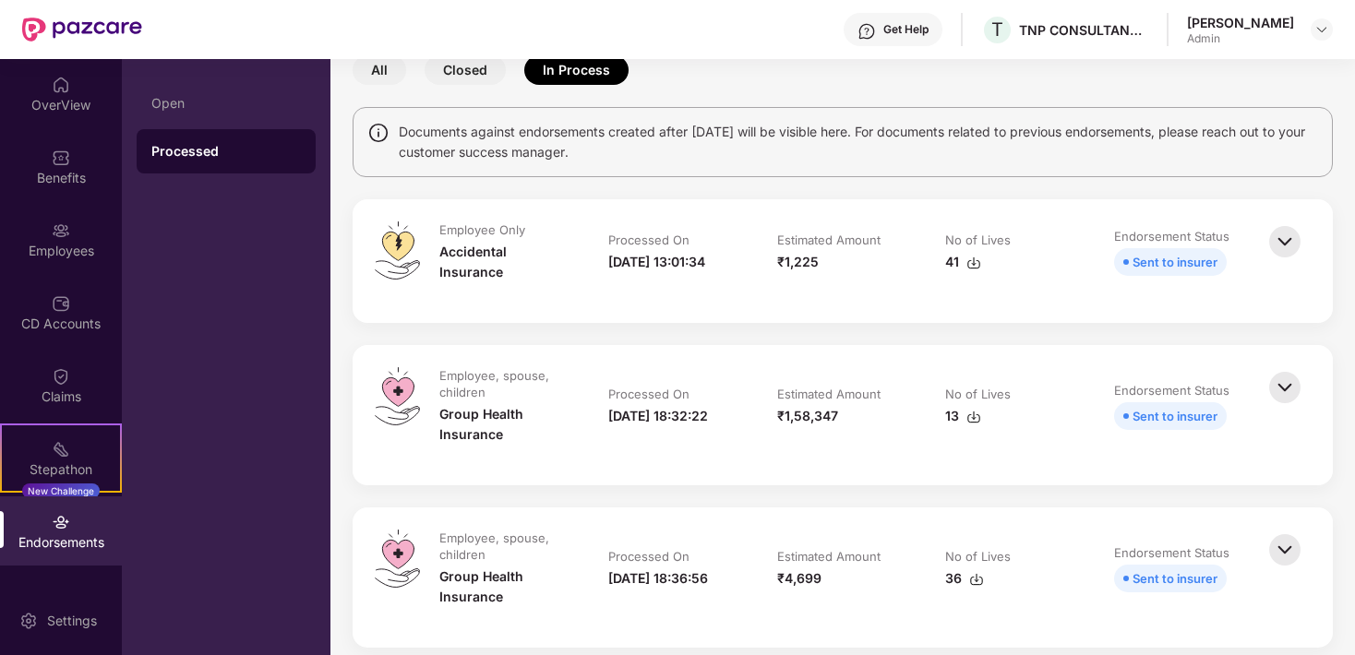
scroll to position [104, 0]
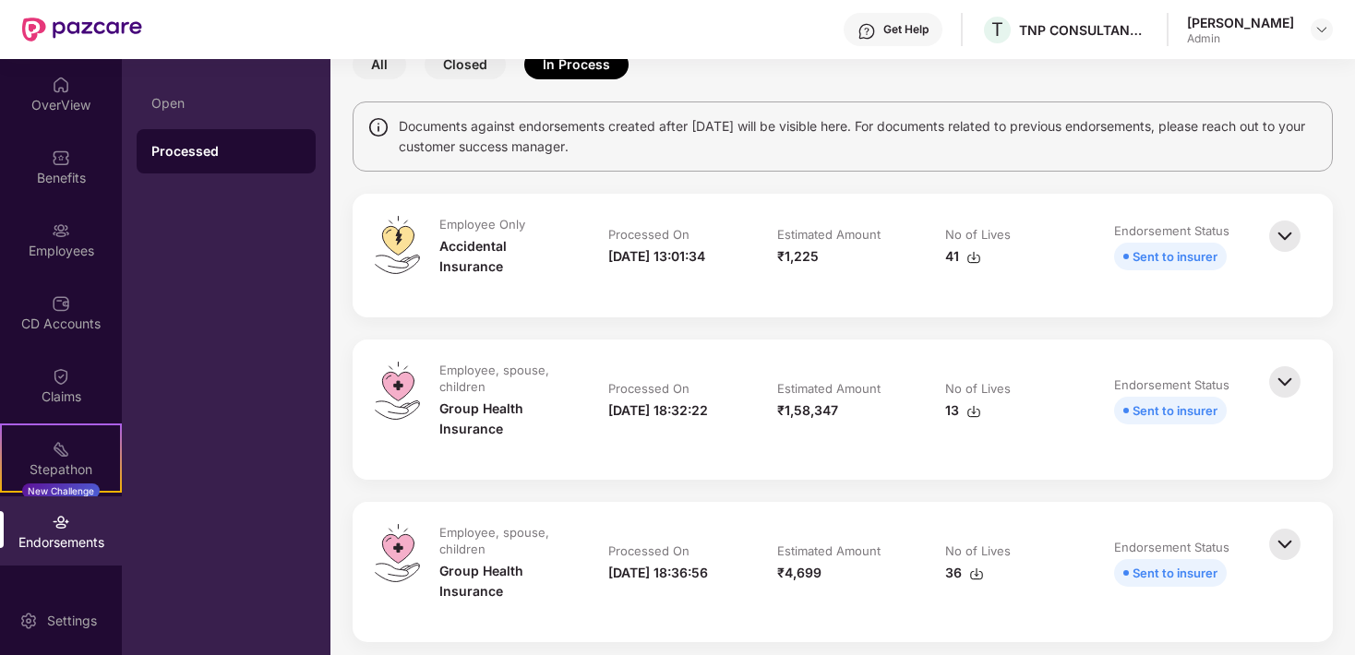
click at [1279, 385] on img at bounding box center [1285, 382] width 41 height 41
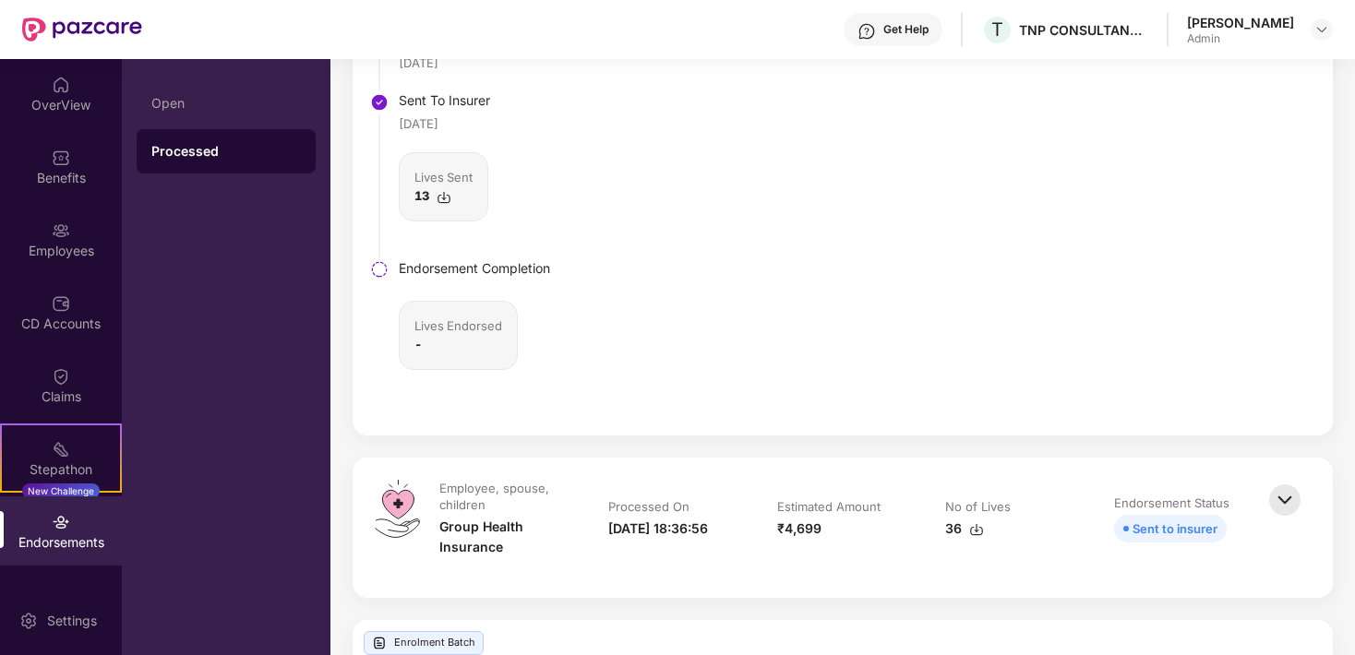
scroll to position [700, 0]
click at [168, 114] on div "Open" at bounding box center [226, 103] width 179 height 44
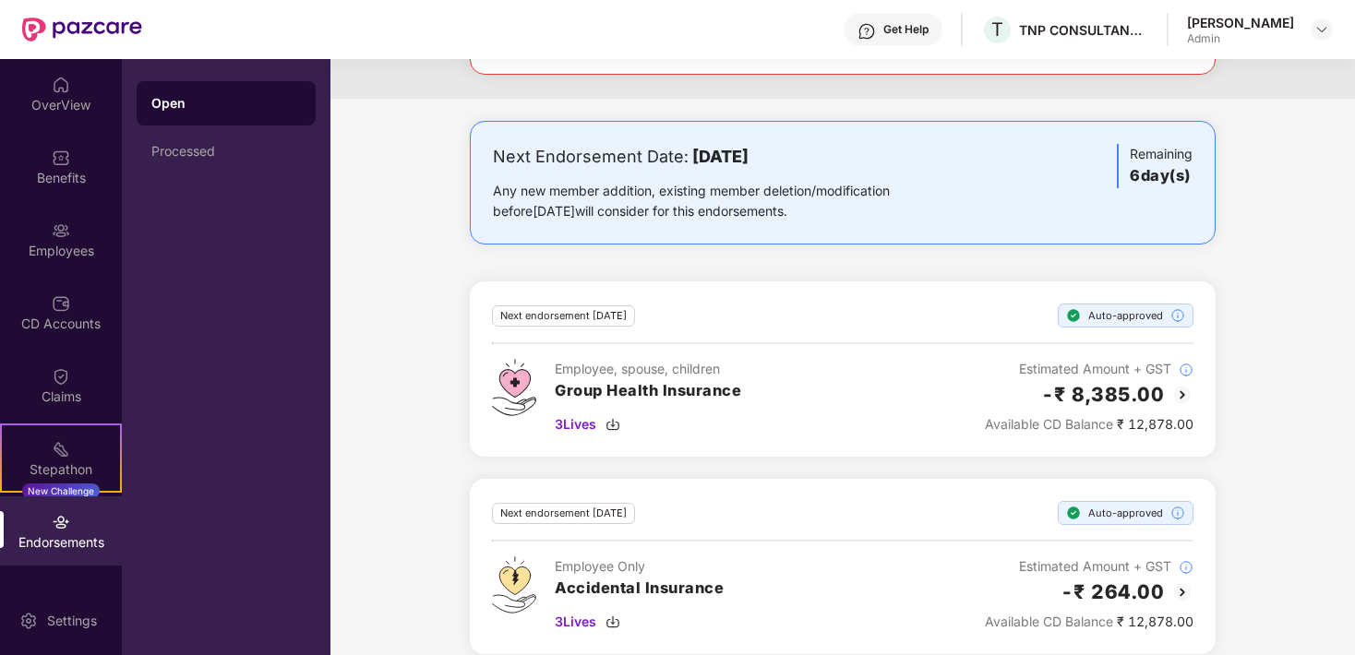
scroll to position [282, 0]
